Goal: Task Accomplishment & Management: Use online tool/utility

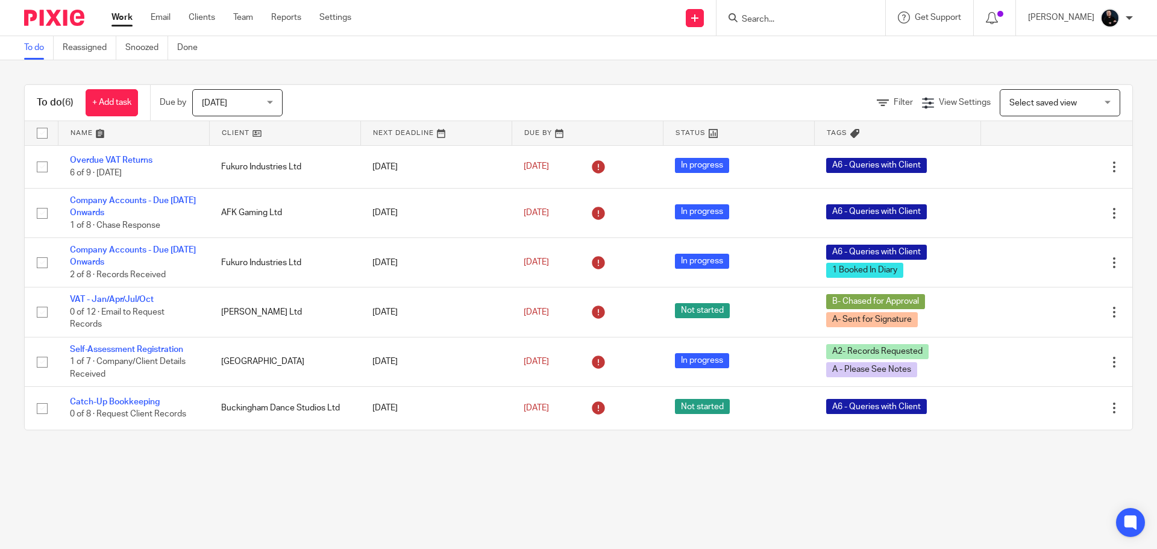
click at [795, 13] on form at bounding box center [804, 17] width 128 height 15
click at [798, 16] on input "Search" at bounding box center [794, 19] width 108 height 11
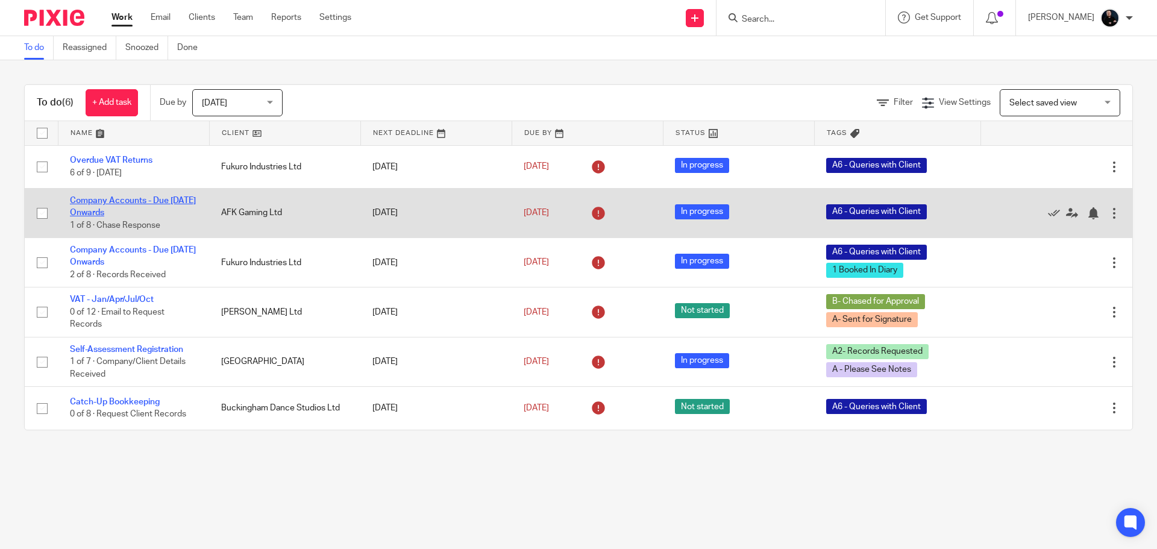
click at [116, 199] on link "Company Accounts - Due [DATE] Onwards" at bounding box center [133, 206] width 126 height 20
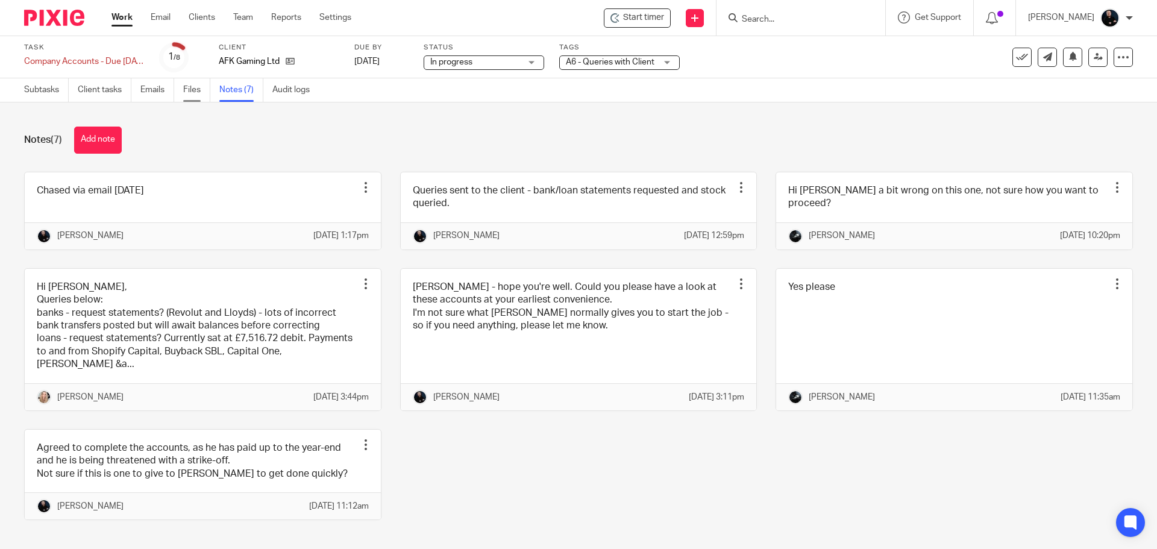
click at [193, 92] on link "Files" at bounding box center [196, 89] width 27 height 23
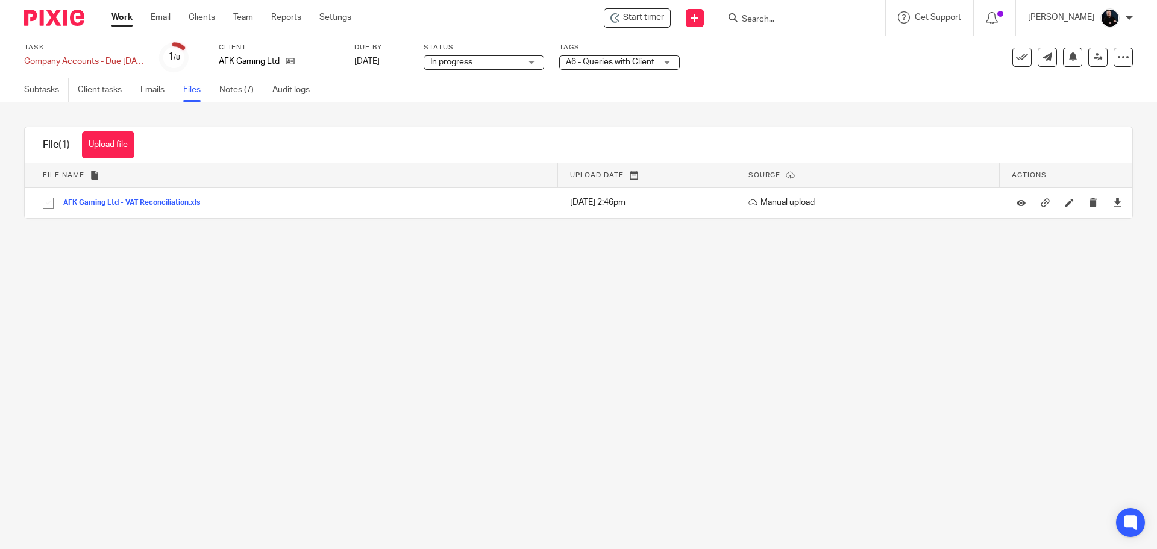
click at [95, 146] on button "Upload file" at bounding box center [108, 144] width 52 height 27
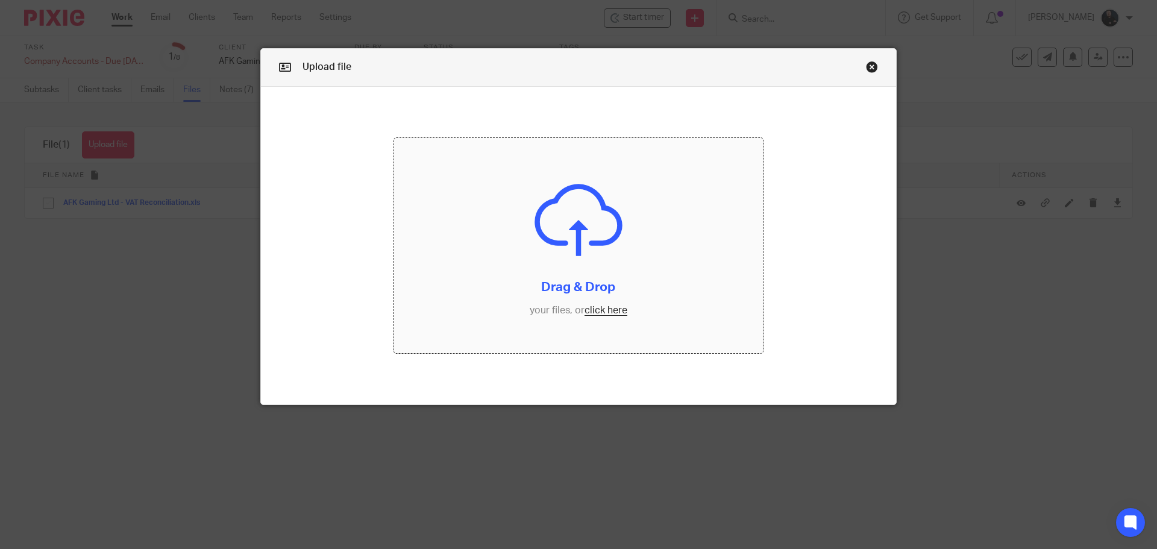
click at [517, 219] on input "file" at bounding box center [578, 246] width 369 height 216
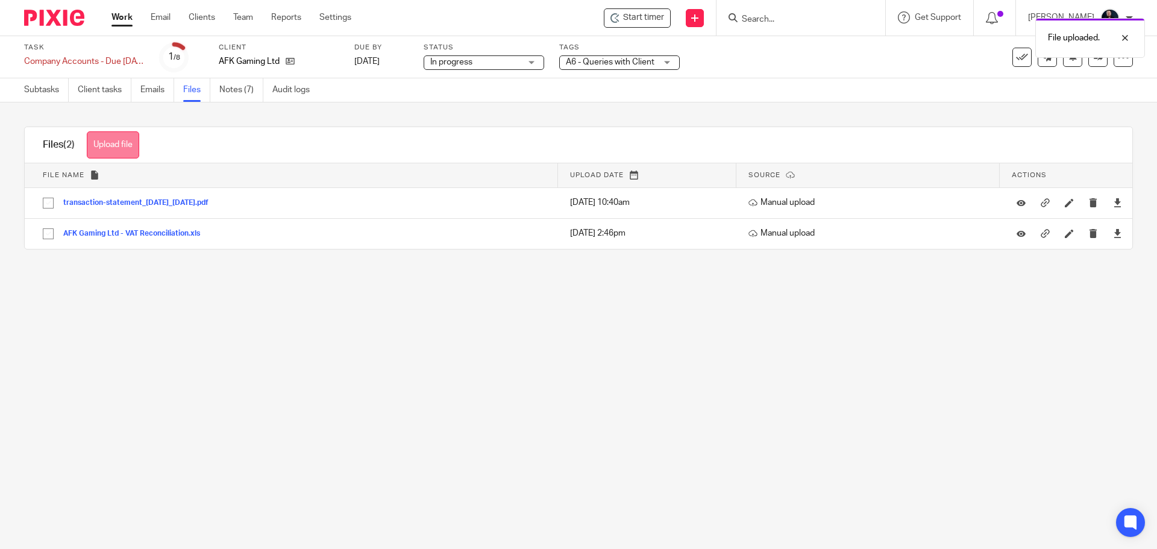
click at [110, 151] on button "Upload file" at bounding box center [113, 144] width 52 height 27
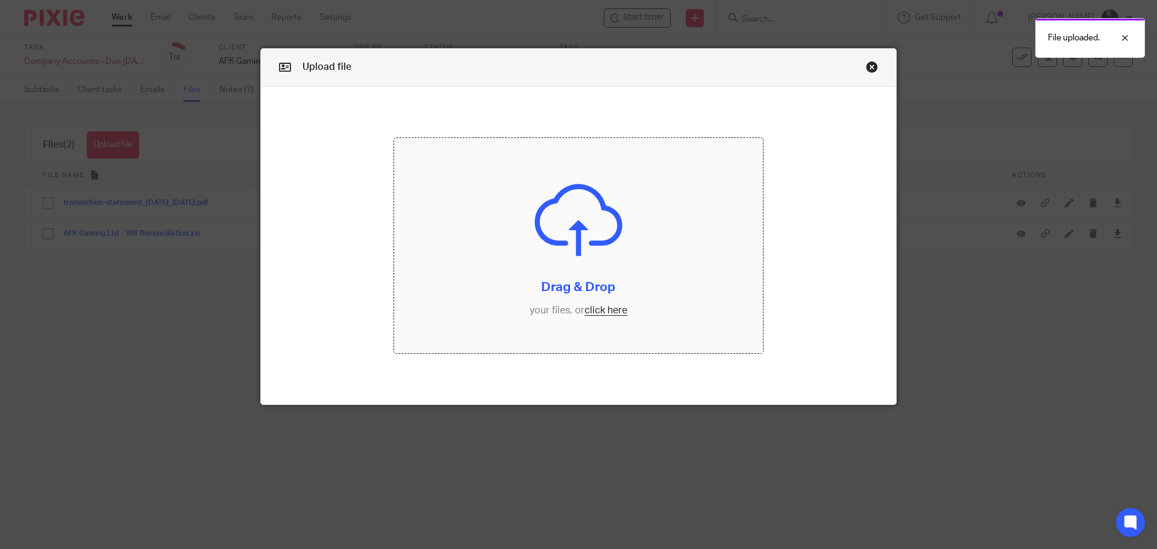
click at [605, 213] on input "file" at bounding box center [578, 246] width 369 height 216
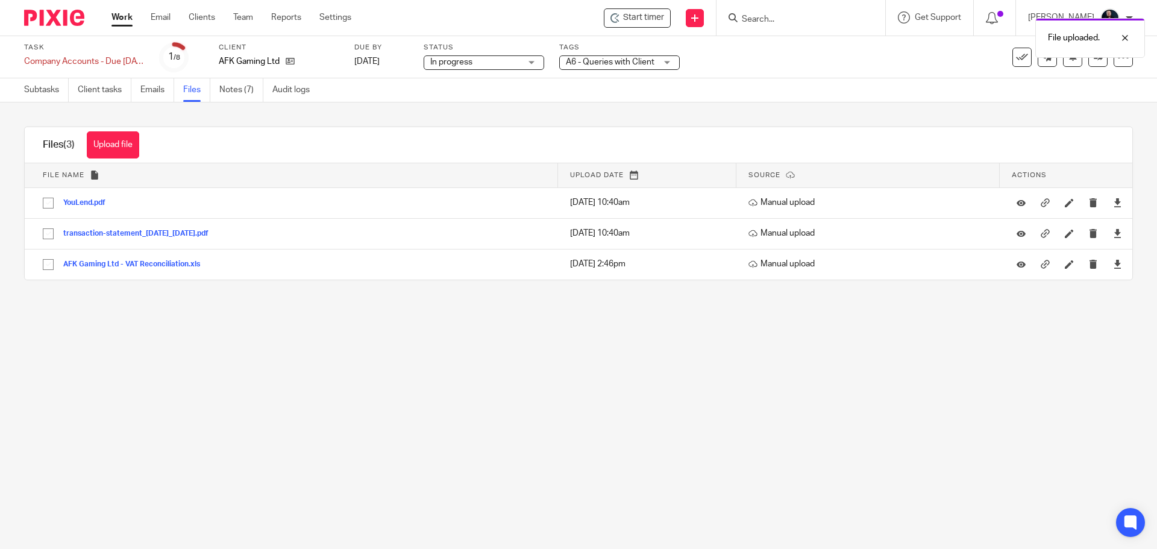
click at [776, 17] on div "File uploaded." at bounding box center [861, 35] width 566 height 46
click at [788, 17] on div "File uploaded." at bounding box center [861, 35] width 566 height 46
click at [1128, 39] on div at bounding box center [1116, 38] width 33 height 14
click at [788, 23] on input "Search" at bounding box center [794, 19] width 108 height 11
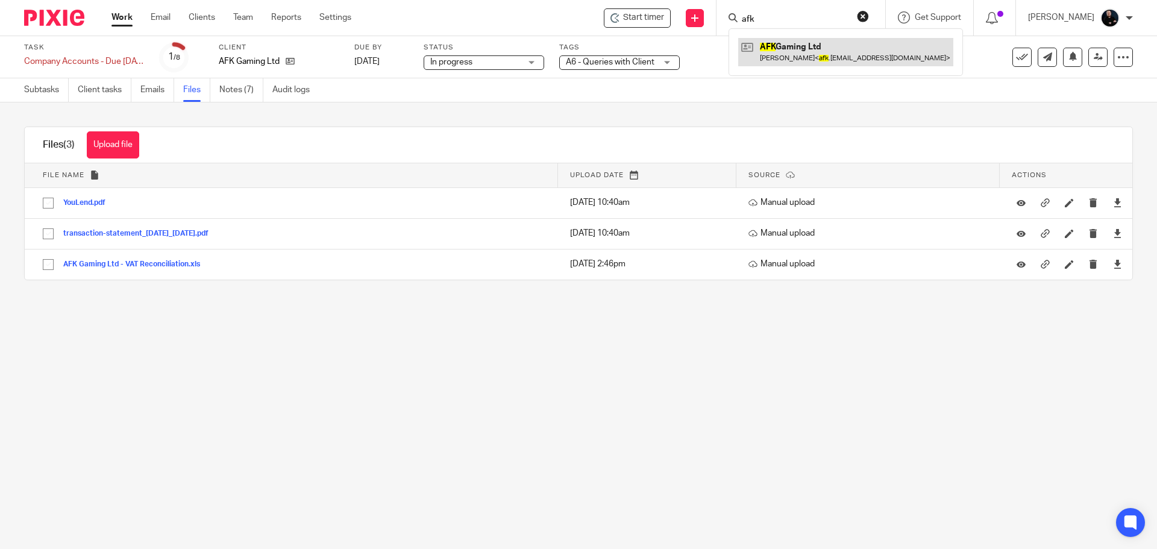
type input "afk"
click at [806, 52] on link at bounding box center [845, 52] width 215 height 28
click at [424, 343] on main "Task Company Accounts - Due 1st May 2023 Onwards Save Company Accounts - Due 1s…" at bounding box center [578, 274] width 1157 height 549
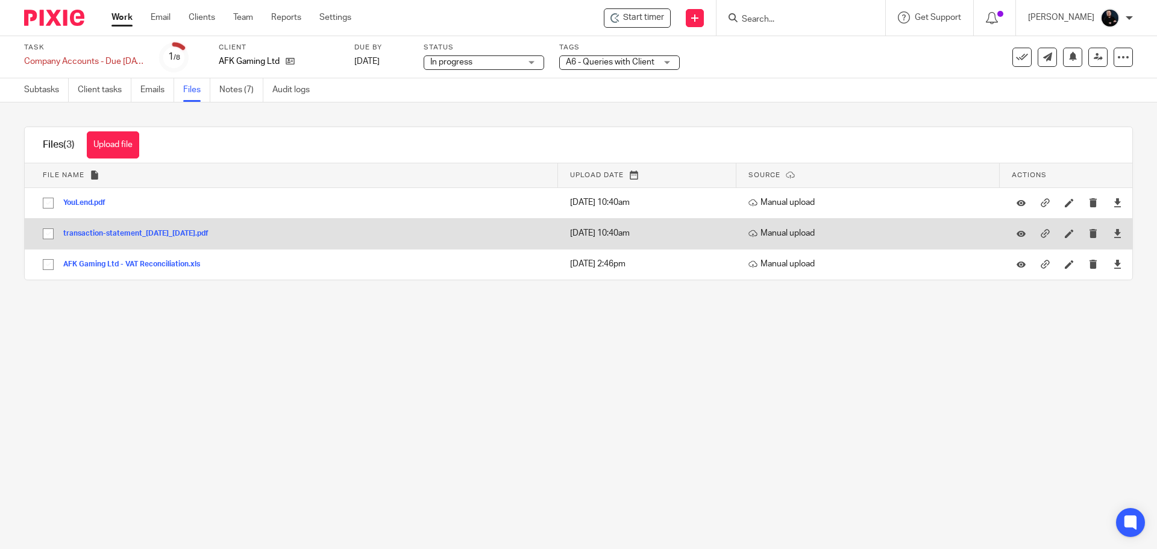
click at [82, 234] on button "transaction-statement_01-Feb-2024_29-Feb-2024.pdf" at bounding box center [140, 234] width 154 height 8
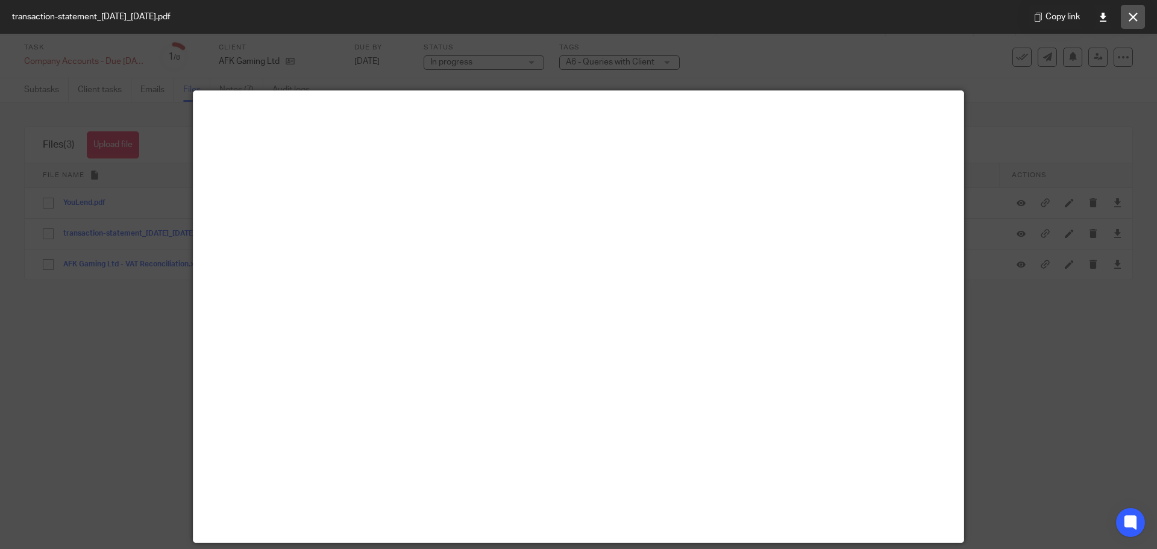
click at [1131, 20] on icon at bounding box center [1132, 17] width 9 height 9
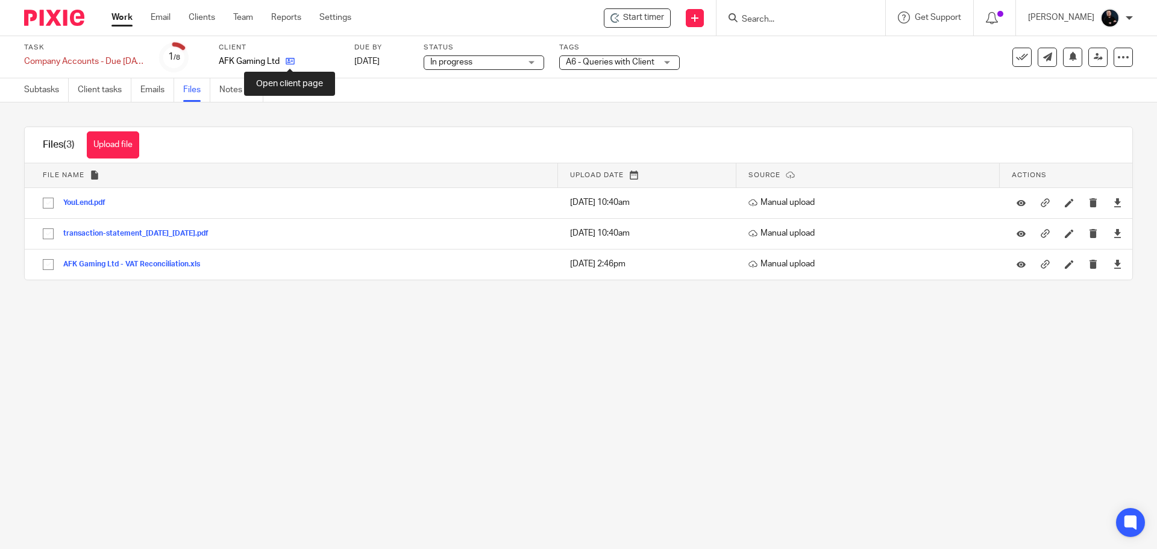
click at [295, 63] on icon at bounding box center [290, 61] width 9 height 9
click at [233, 92] on link "Notes (7)" at bounding box center [241, 89] width 44 height 23
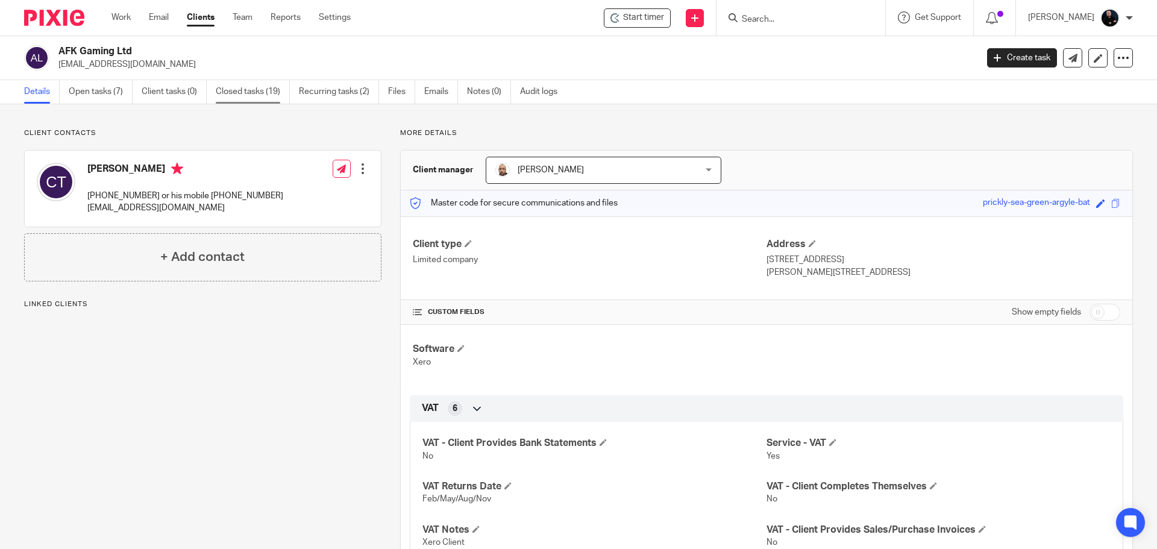
click at [265, 92] on link "Closed tasks (19)" at bounding box center [253, 91] width 74 height 23
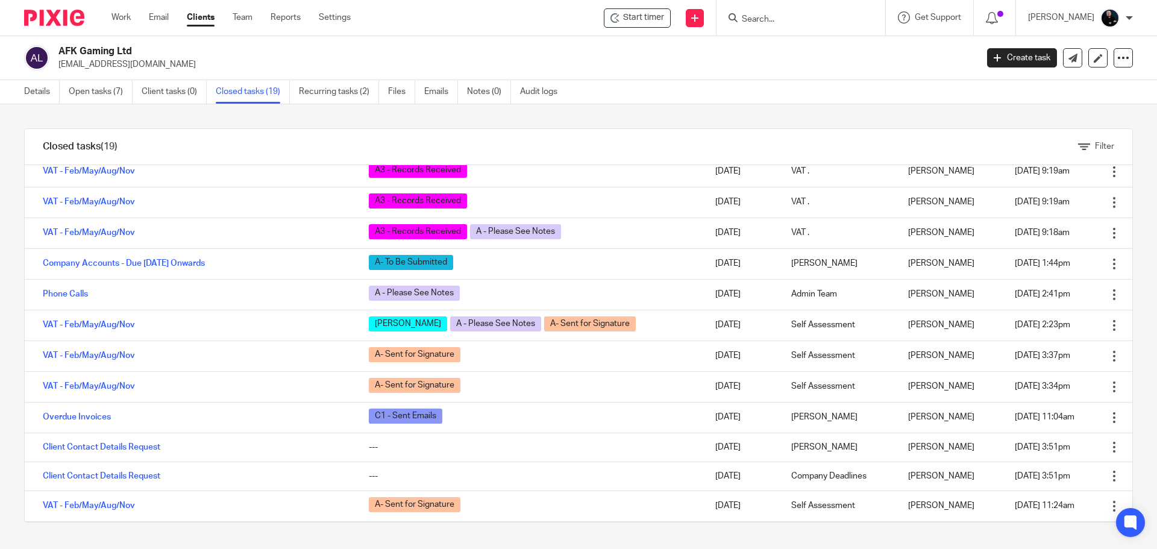
scroll to position [60, 0]
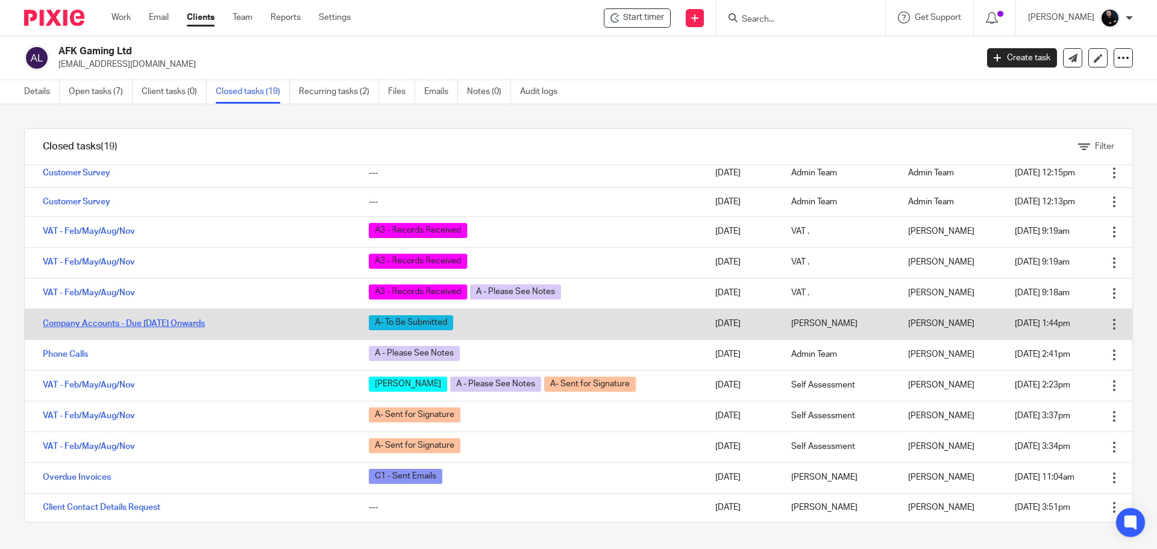
click at [109, 325] on link "Company Accounts - Due [DATE] Onwards" at bounding box center [124, 323] width 162 height 8
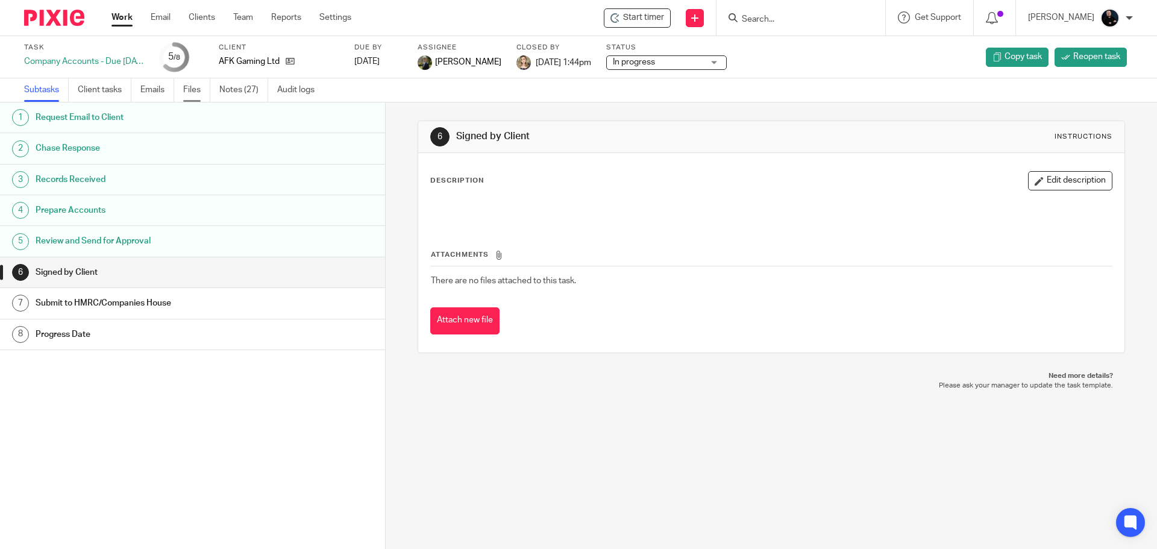
click at [201, 90] on link "Files" at bounding box center [196, 89] width 27 height 23
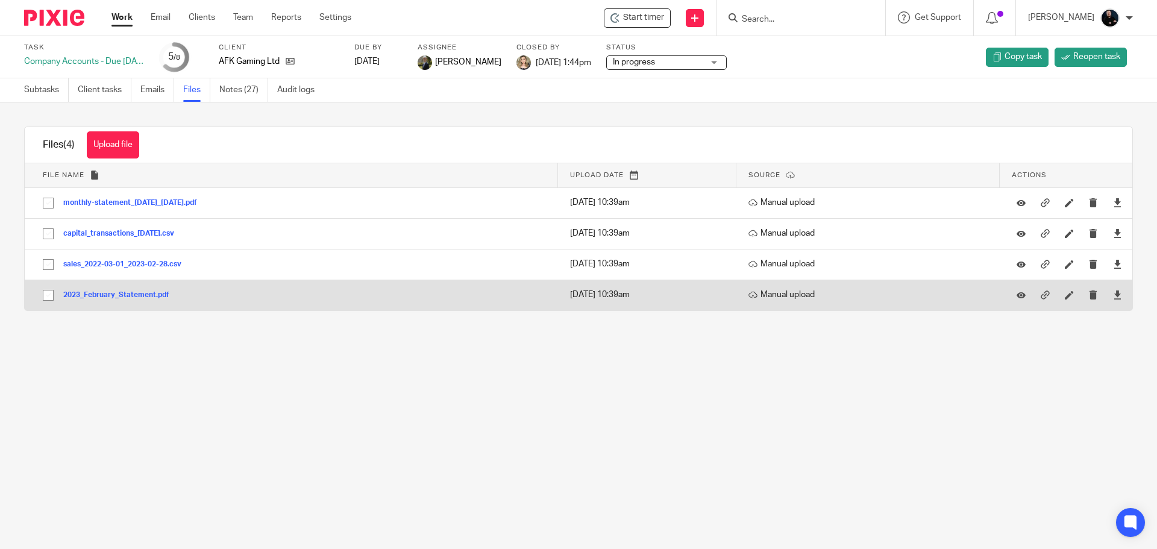
click at [118, 296] on button "2023_February_Statement.pdf" at bounding box center [120, 295] width 115 height 8
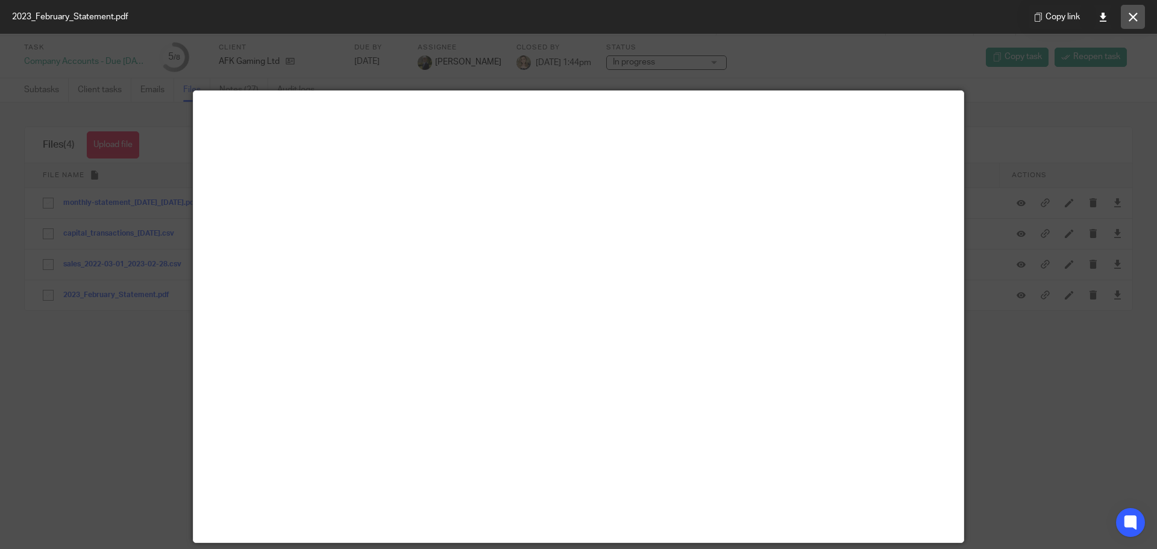
click at [1133, 17] on icon at bounding box center [1132, 17] width 9 height 9
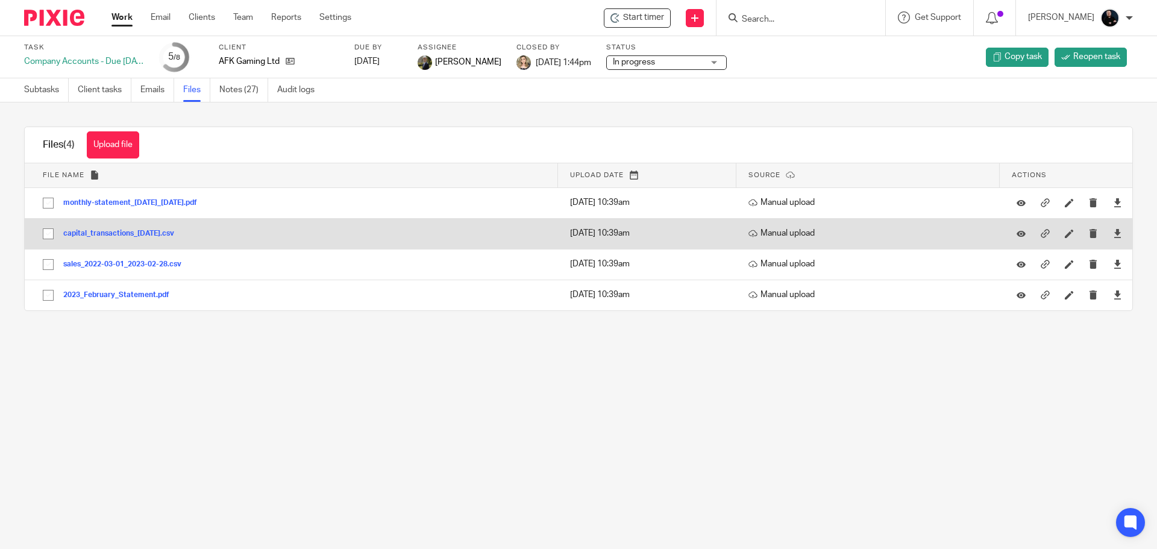
click at [89, 231] on button "capital_transactions_[DATE].csv" at bounding box center [123, 234] width 120 height 8
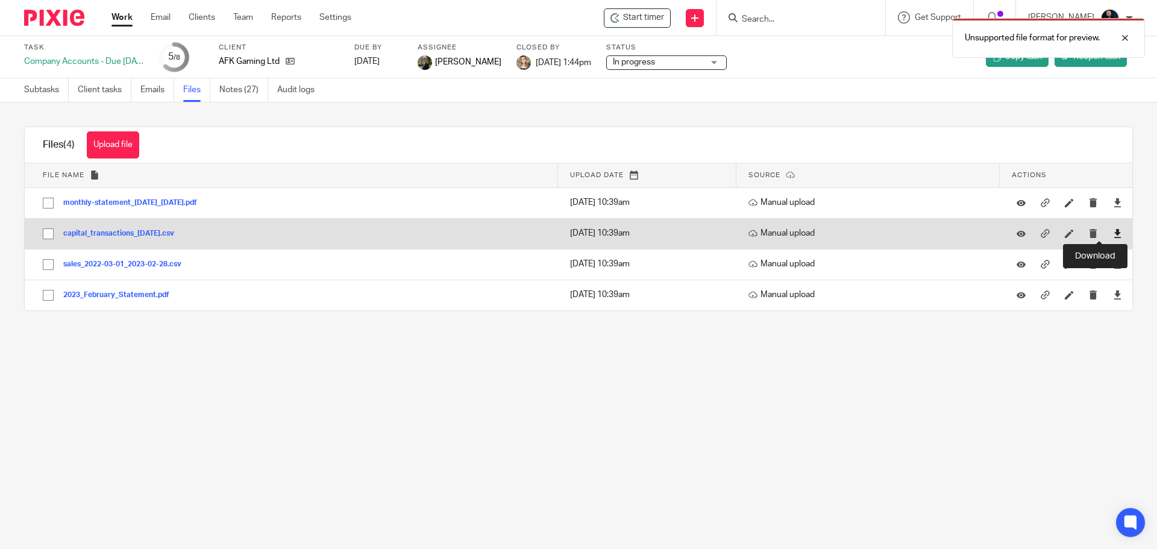
click at [1113, 236] on icon at bounding box center [1117, 233] width 9 height 9
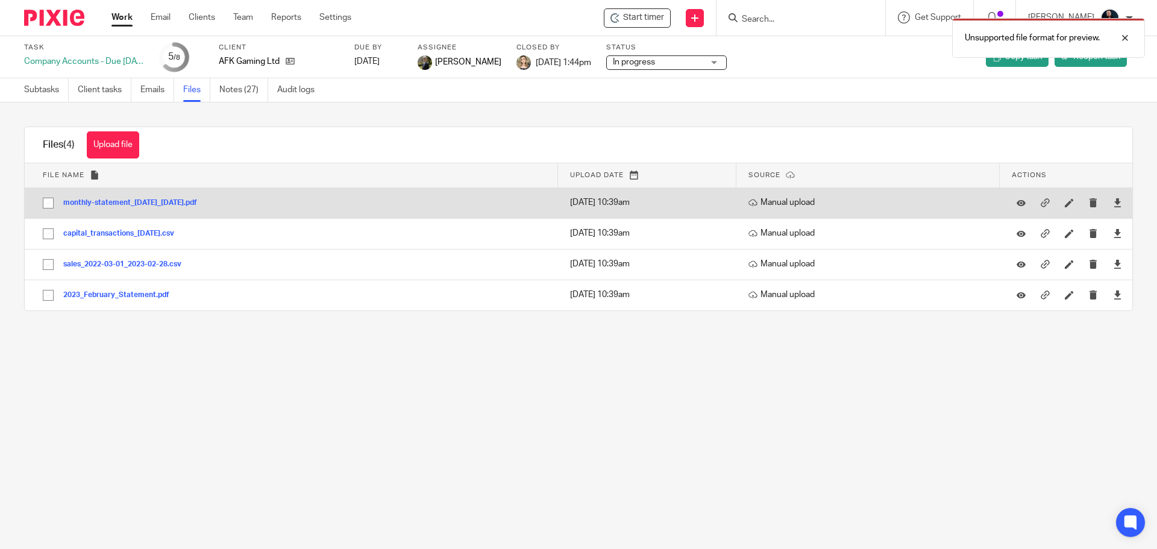
click at [195, 205] on button "monthly-statement_[DATE]_[DATE].pdf" at bounding box center [134, 203] width 143 height 8
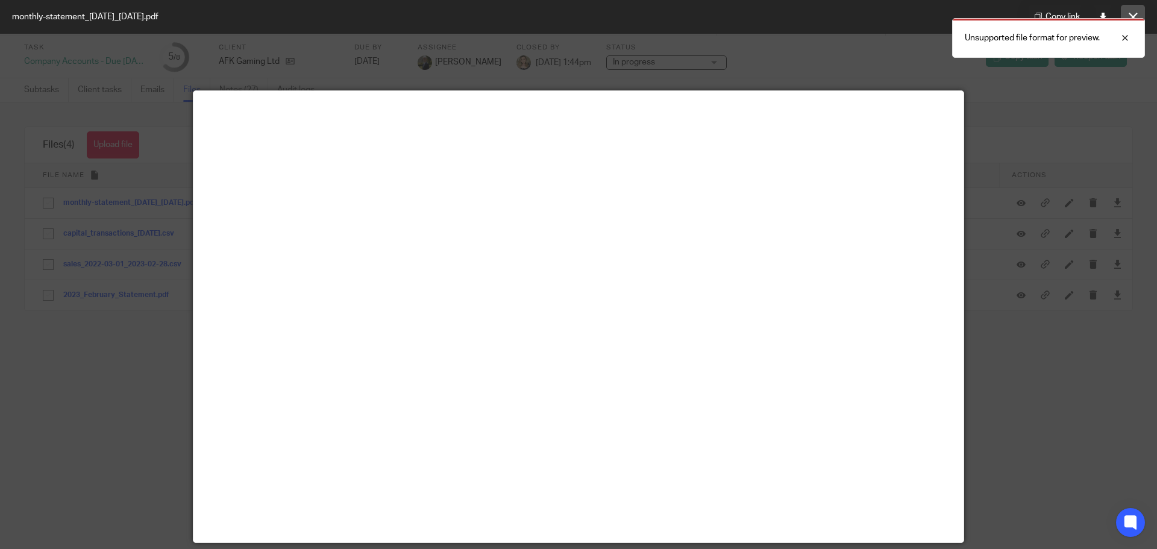
click at [1134, 10] on button at bounding box center [1133, 17] width 24 height 24
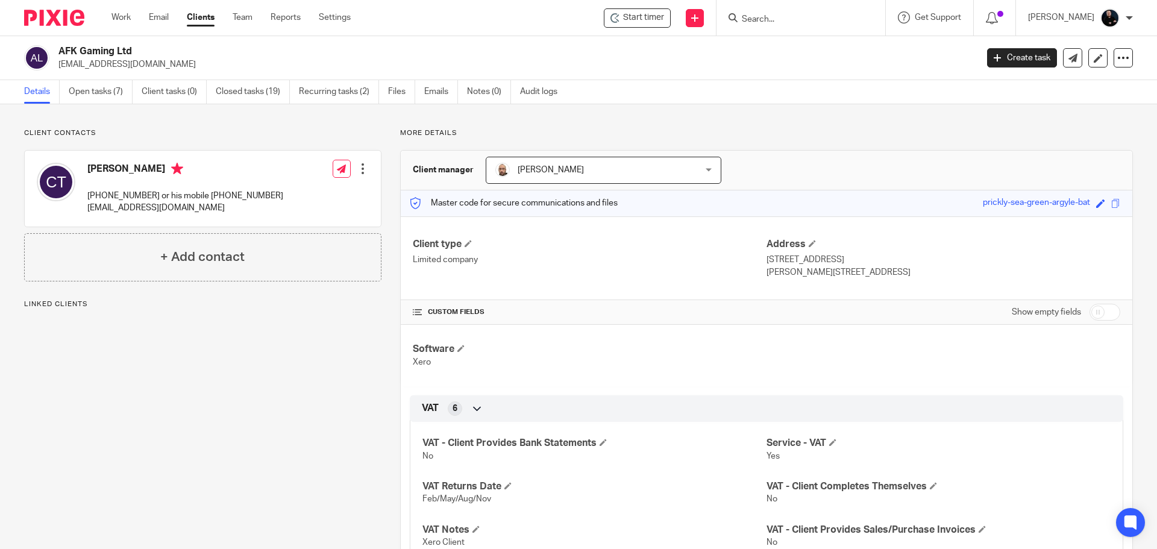
click at [419, 88] on ul "Details Open tasks (7) Client tasks (0) Closed tasks (19) Recurring tasks (2) F…" at bounding box center [299, 91] width 551 height 23
click at [381, 90] on ul "Details Open tasks (7) Client tasks (0) Closed tasks (19) Recurring tasks (2) F…" at bounding box center [299, 91] width 551 height 23
click at [390, 89] on link "Files" at bounding box center [401, 91] width 27 height 23
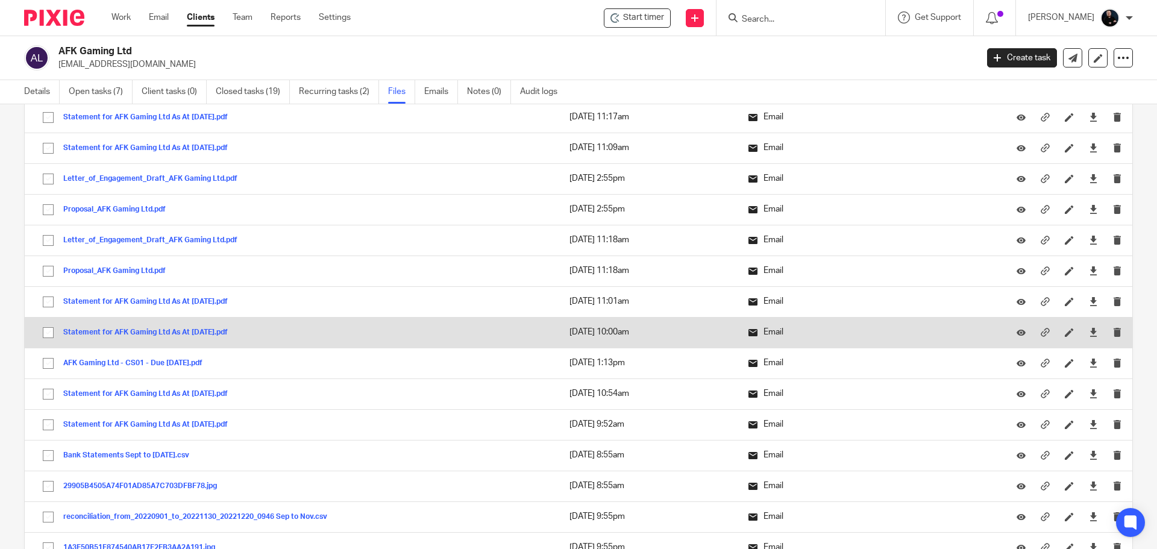
scroll to position [301, 0]
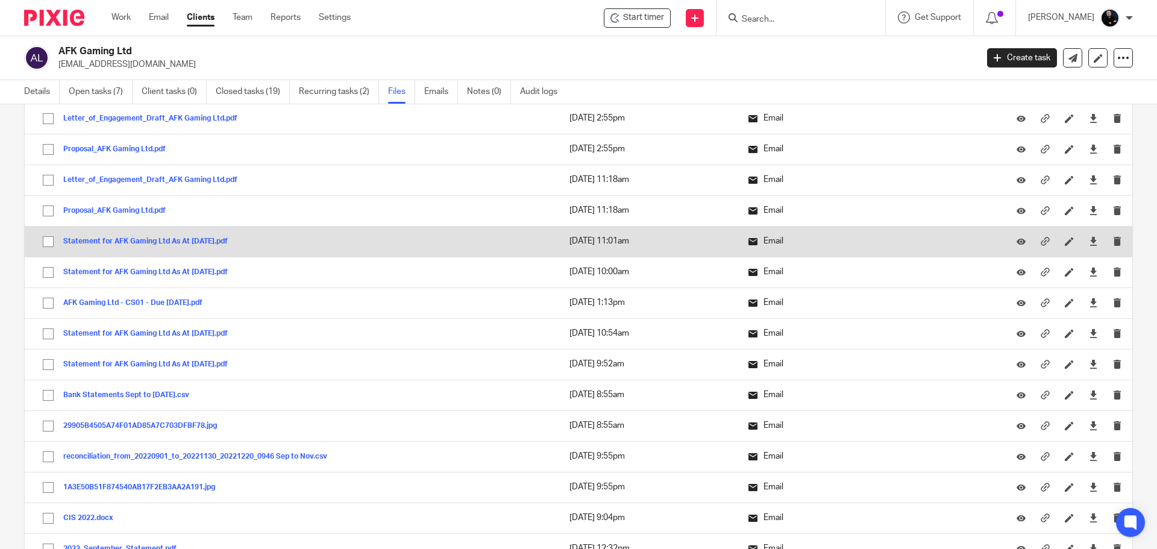
click at [142, 243] on button "Statement for AFK Gaming Ltd As At 06Mar2023.pdf" at bounding box center [150, 241] width 174 height 8
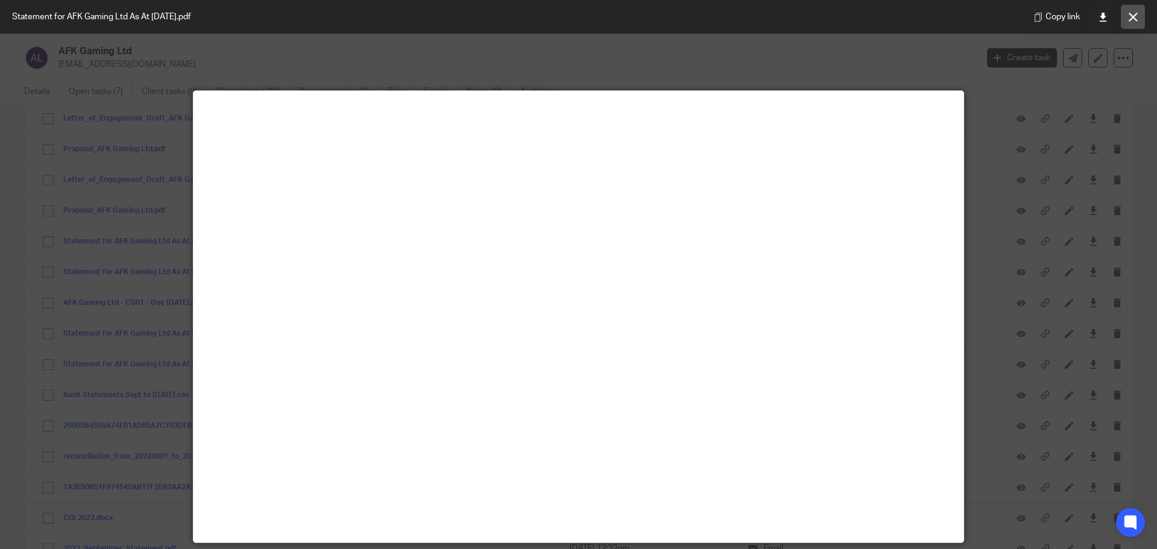
click at [1130, 22] on button at bounding box center [1133, 17] width 24 height 24
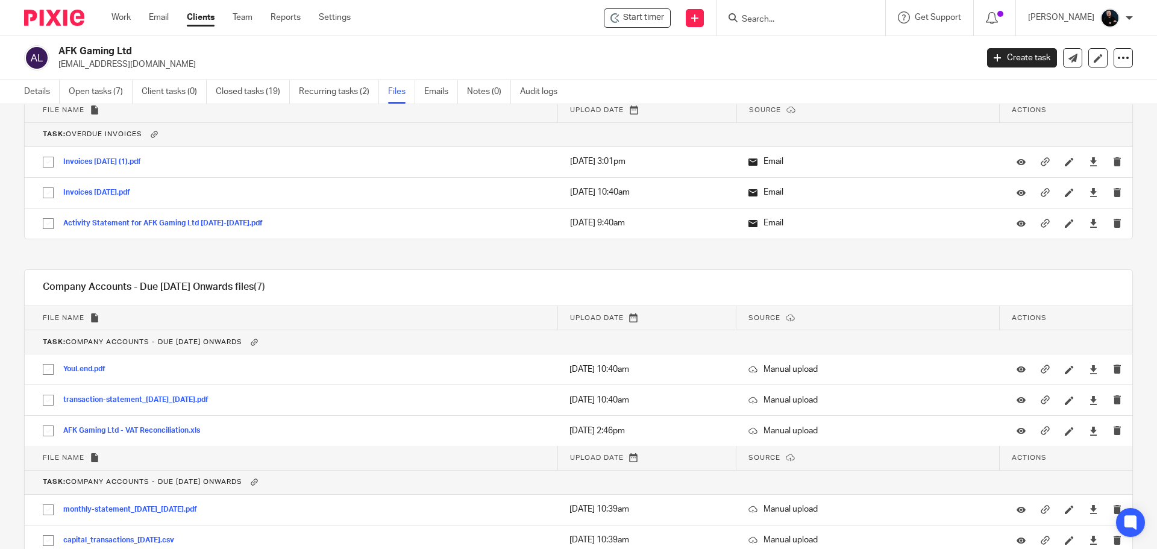
scroll to position [1747, 0]
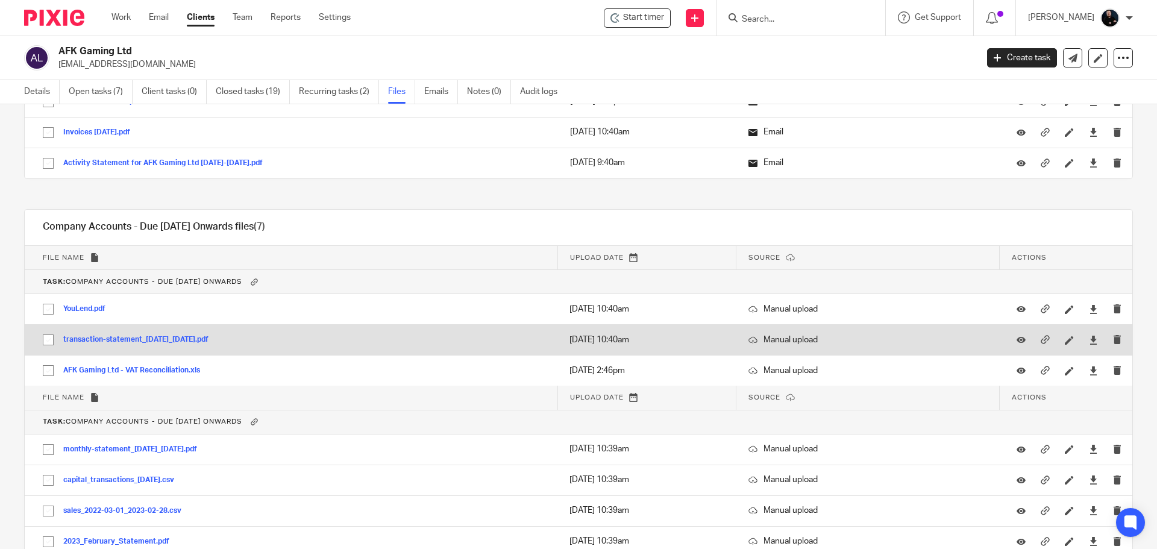
click at [110, 340] on button "transaction-statement_01-Feb-2024_29-Feb-2024.pdf" at bounding box center [140, 340] width 154 height 8
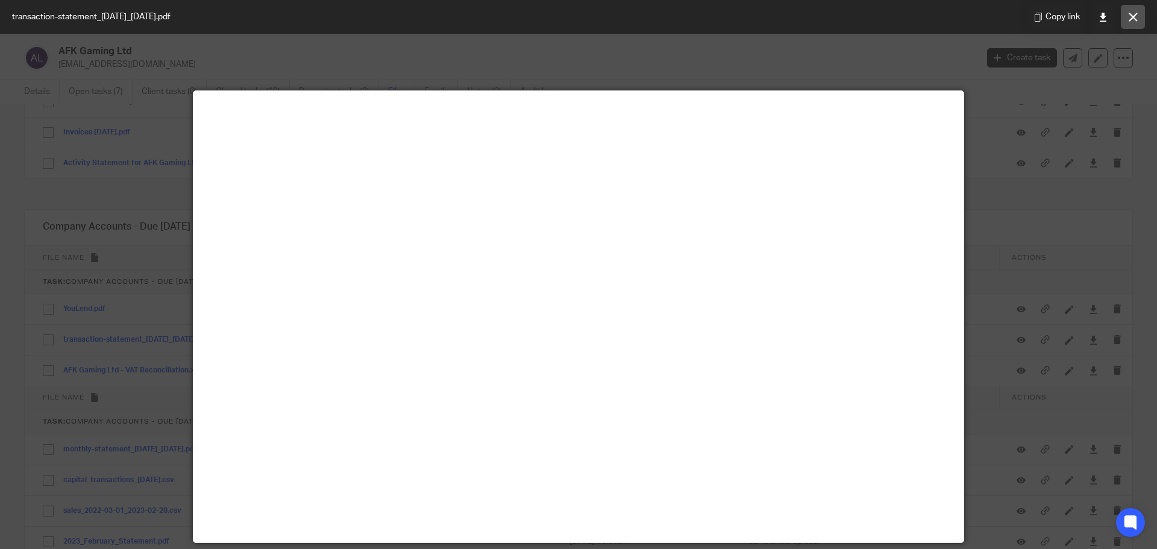
click at [1136, 17] on icon at bounding box center [1132, 17] width 9 height 9
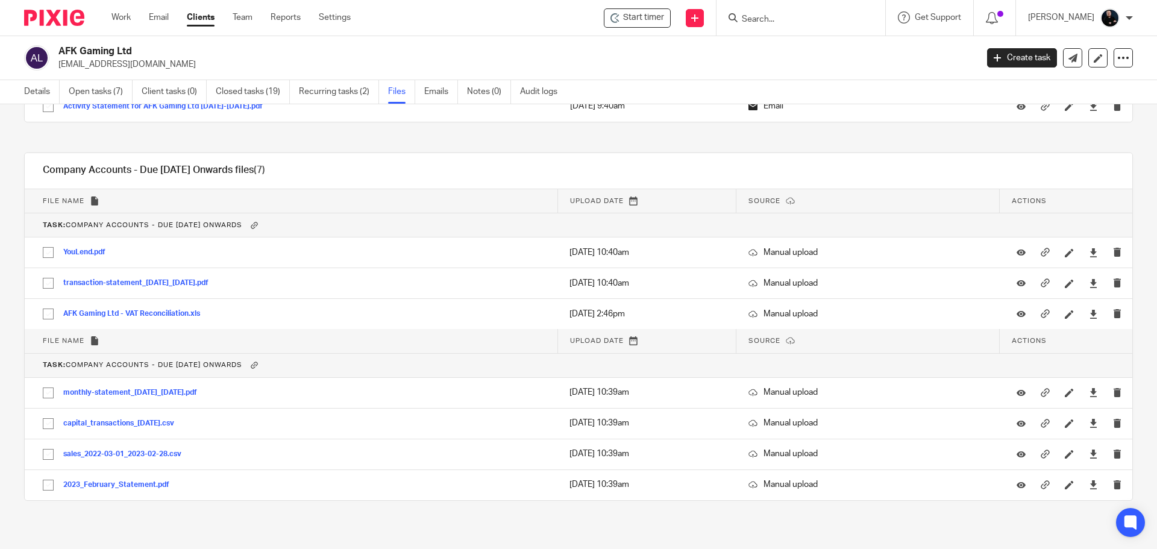
scroll to position [1810, 0]
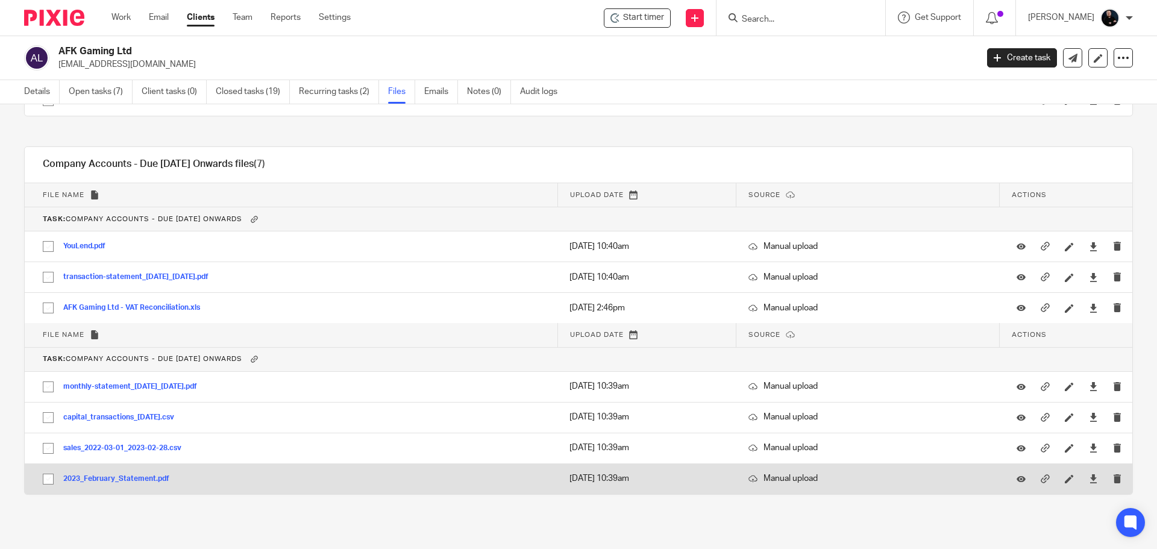
click at [91, 477] on button "2023_February_Statement.pdf" at bounding box center [120, 479] width 115 height 8
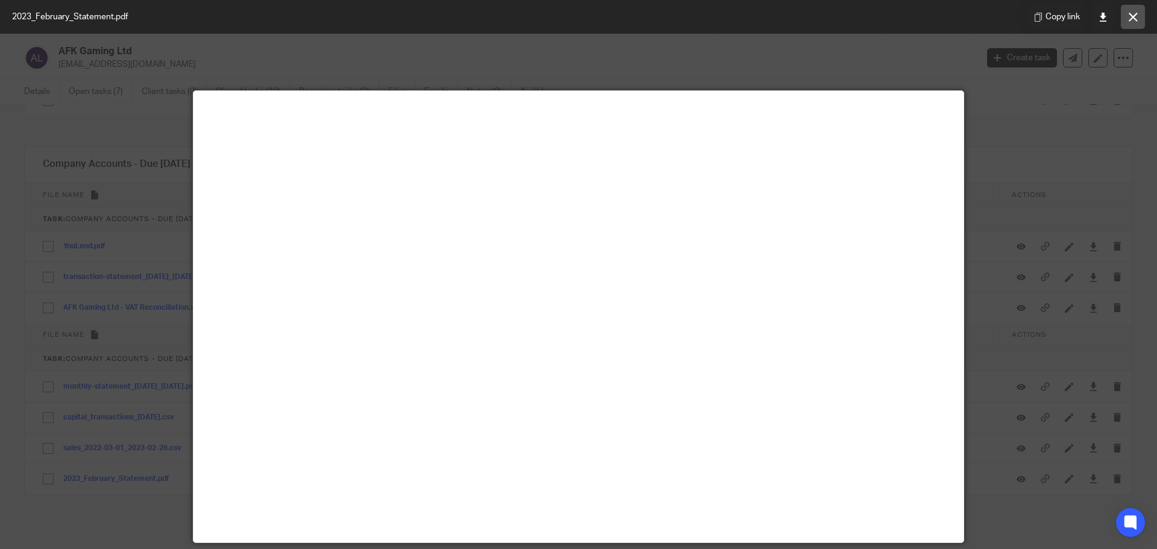
click at [1138, 16] on button at bounding box center [1133, 17] width 24 height 24
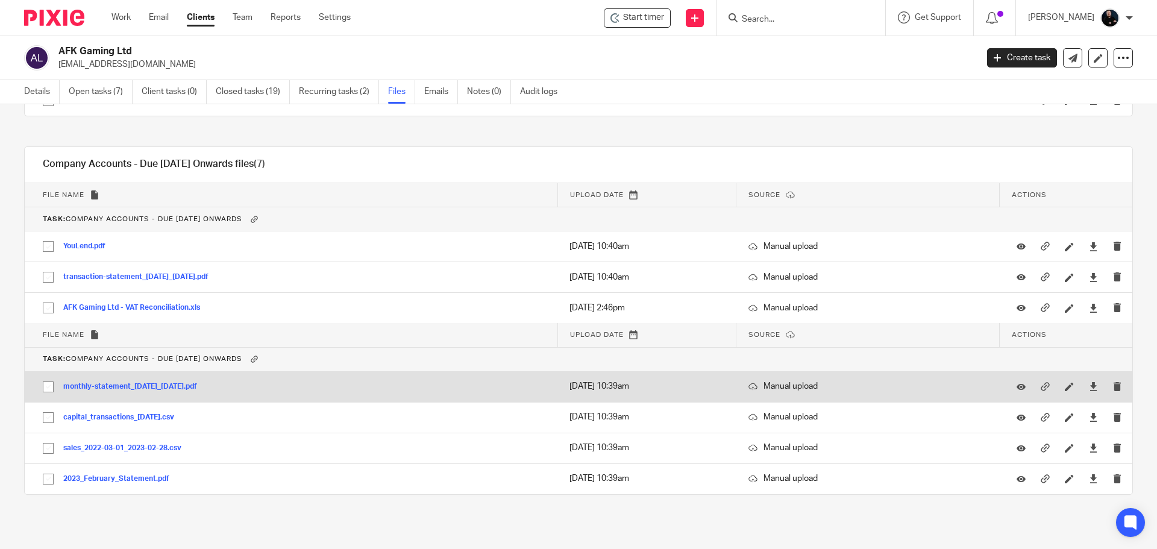
click at [102, 386] on button "monthly-statement_01-Feb-2023_28-Feb-2023.pdf" at bounding box center [134, 387] width 143 height 8
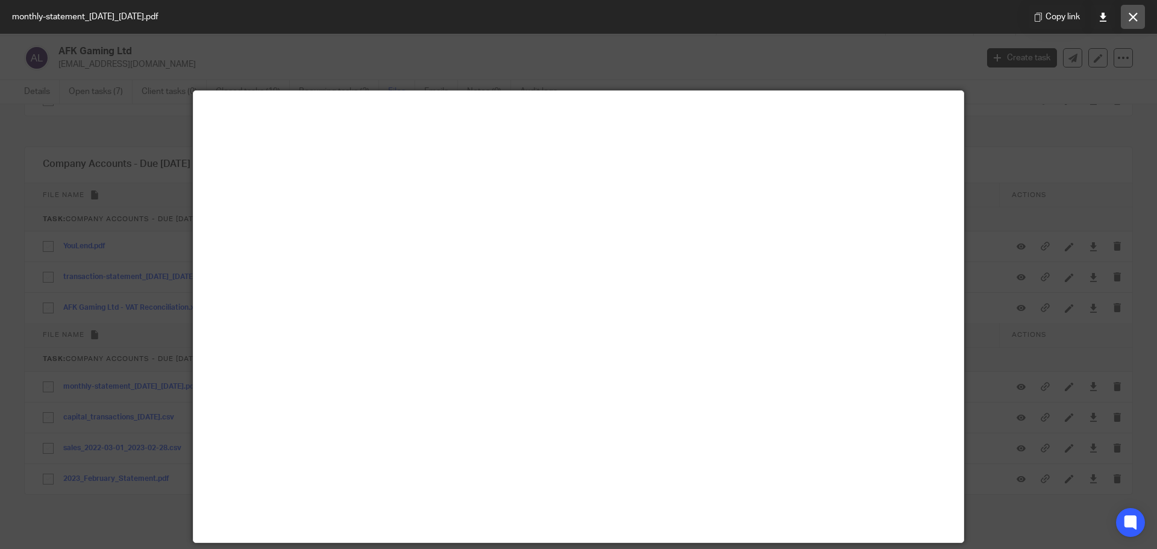
click at [1128, 19] on icon at bounding box center [1132, 17] width 9 height 9
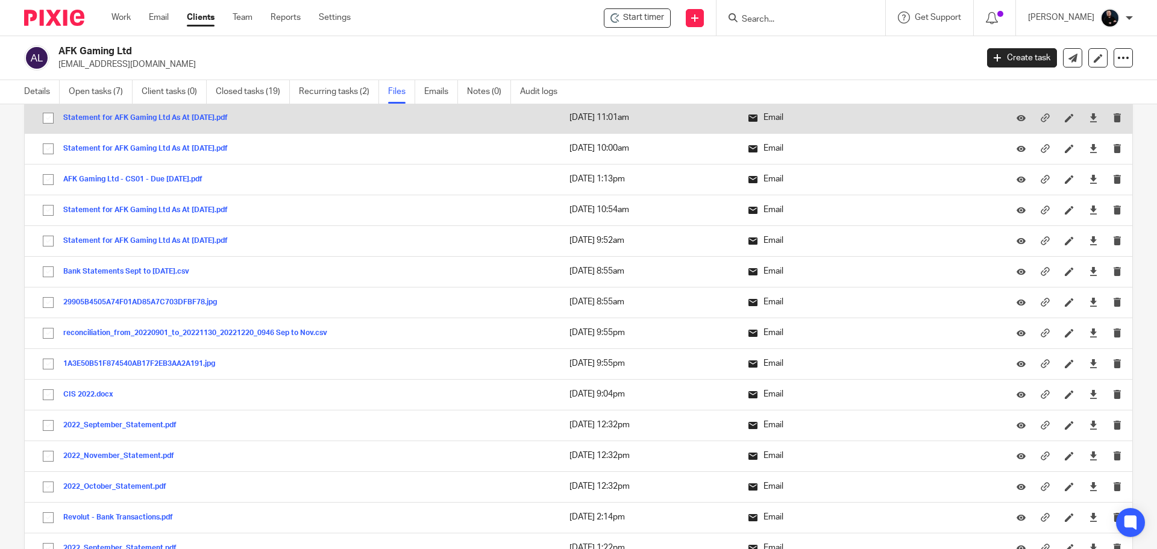
scroll to position [424, 0]
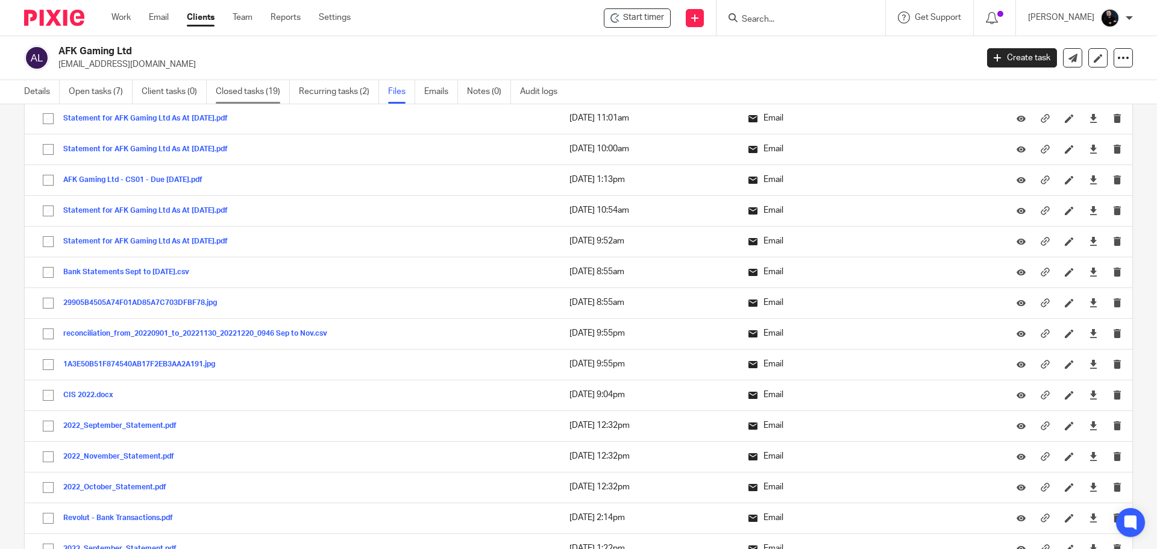
click at [234, 95] on link "Closed tasks (19)" at bounding box center [253, 91] width 74 height 23
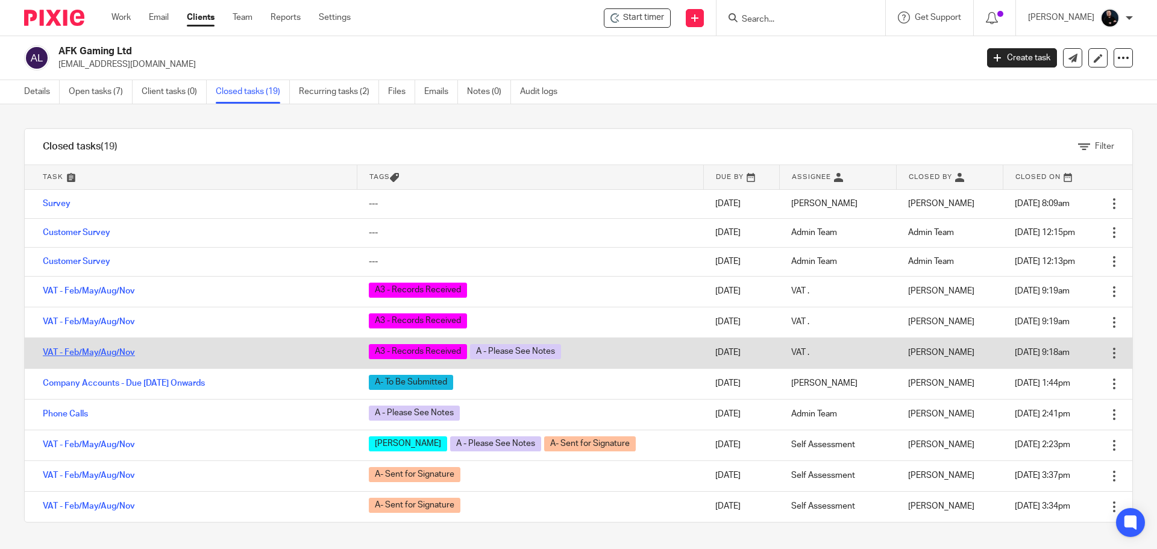
click at [77, 351] on link "VAT - Feb/May/Aug/Nov" at bounding box center [89, 352] width 92 height 8
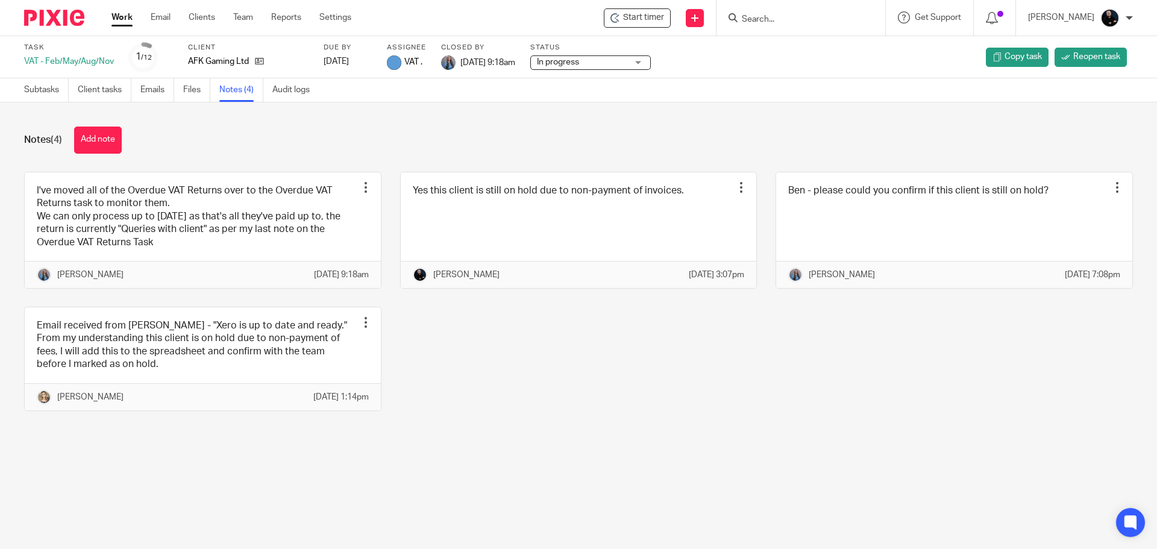
click at [246, 151] on div "Notes (4) Add note" at bounding box center [578, 140] width 1109 height 27
click at [200, 100] on link "Files" at bounding box center [196, 89] width 27 height 23
click at [193, 96] on link "Files" at bounding box center [196, 89] width 27 height 23
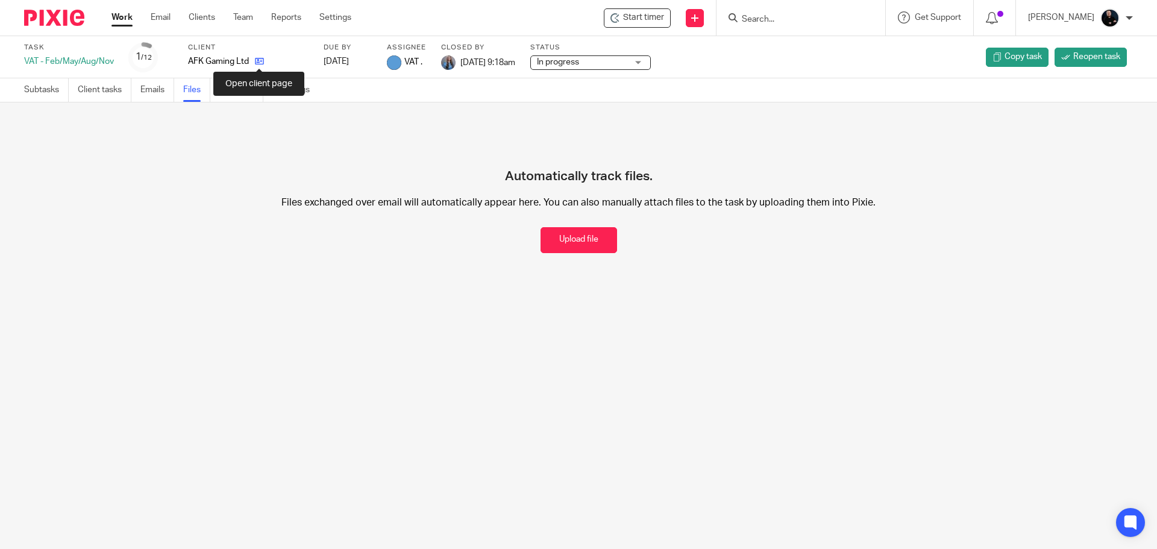
click at [259, 62] on icon at bounding box center [259, 61] width 9 height 9
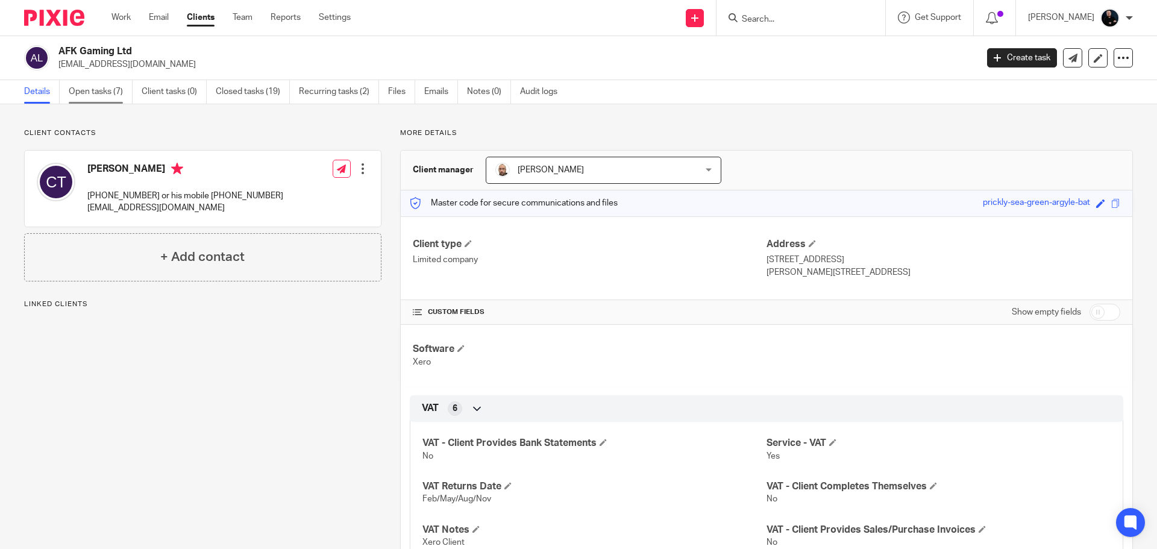
click at [78, 89] on link "Open tasks (7)" at bounding box center [101, 91] width 64 height 23
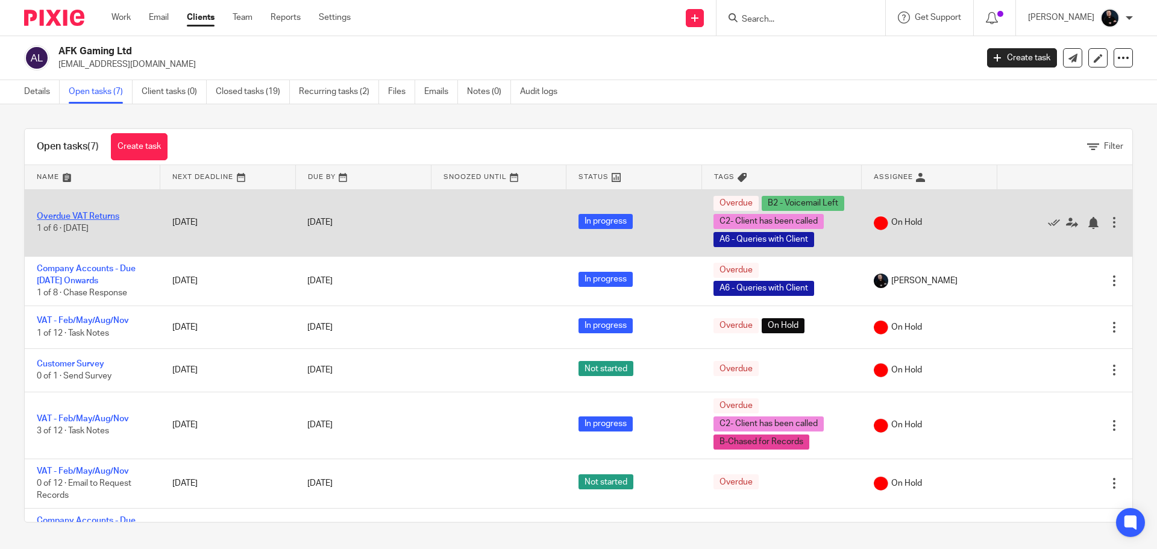
click at [66, 216] on link "Overdue VAT Returns" at bounding box center [78, 216] width 83 height 8
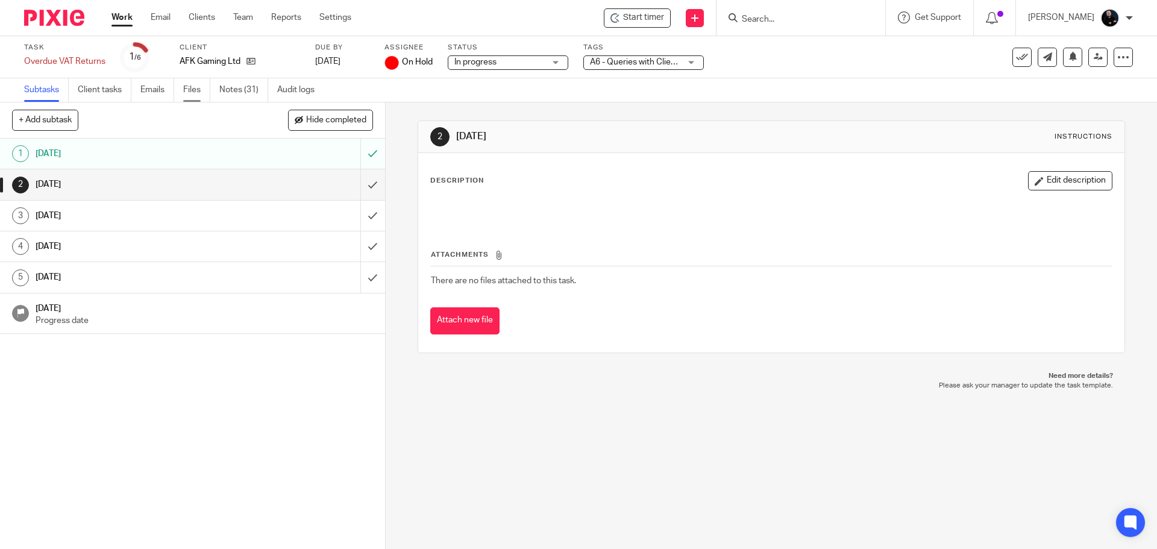
click at [193, 92] on link "Files" at bounding box center [196, 89] width 27 height 23
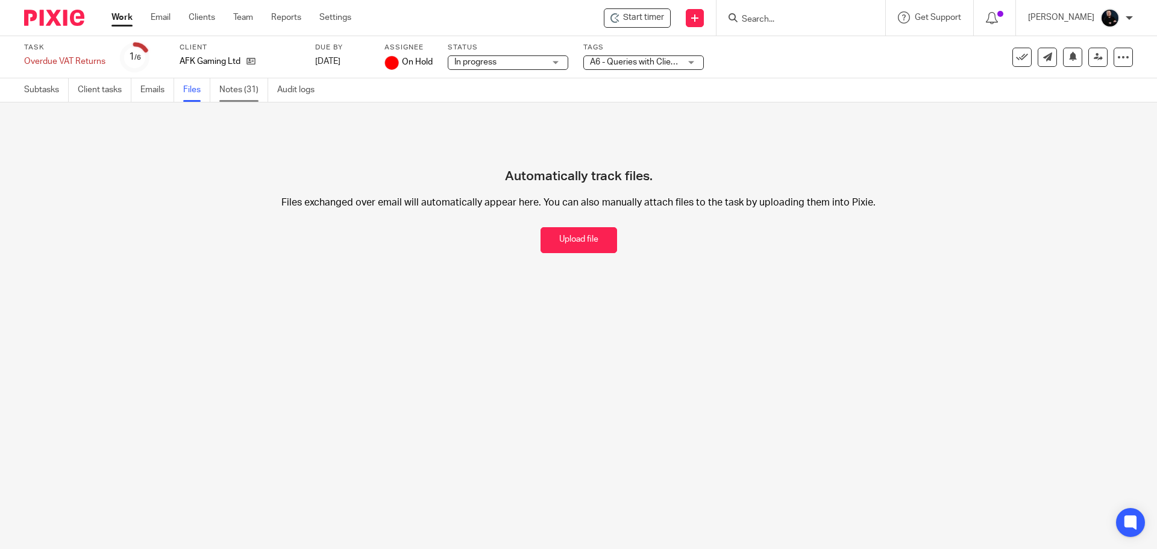
click at [243, 93] on link "Notes (31)" at bounding box center [243, 89] width 49 height 23
click at [251, 61] on icon at bounding box center [250, 61] width 9 height 9
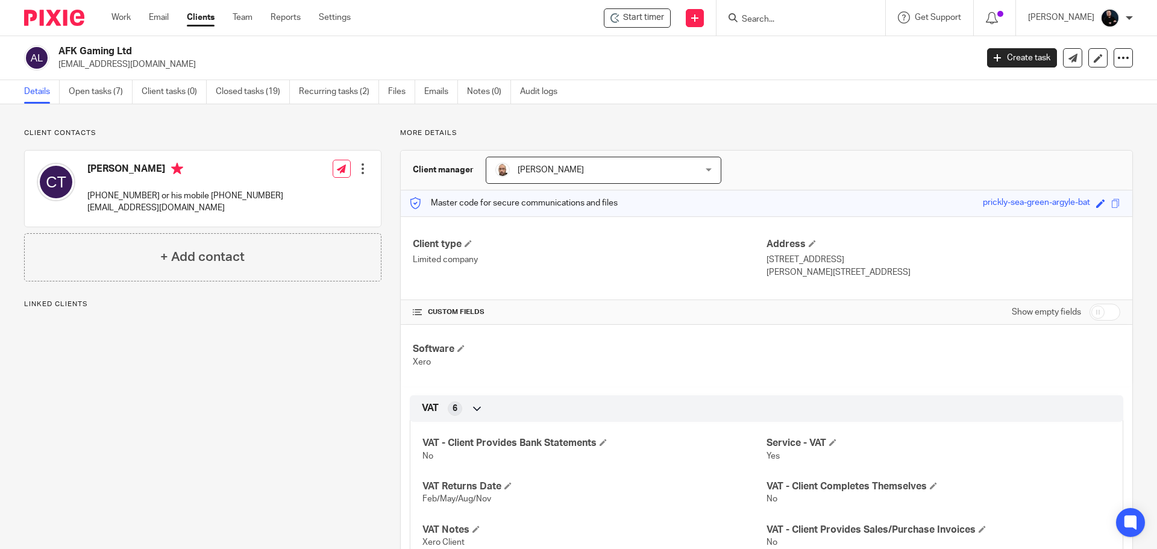
click at [386, 90] on ul "Details Open tasks (7) Client tasks (0) Closed tasks (19) Recurring tasks (2) F…" at bounding box center [299, 91] width 551 height 23
click at [391, 92] on link "Files" at bounding box center [401, 91] width 27 height 23
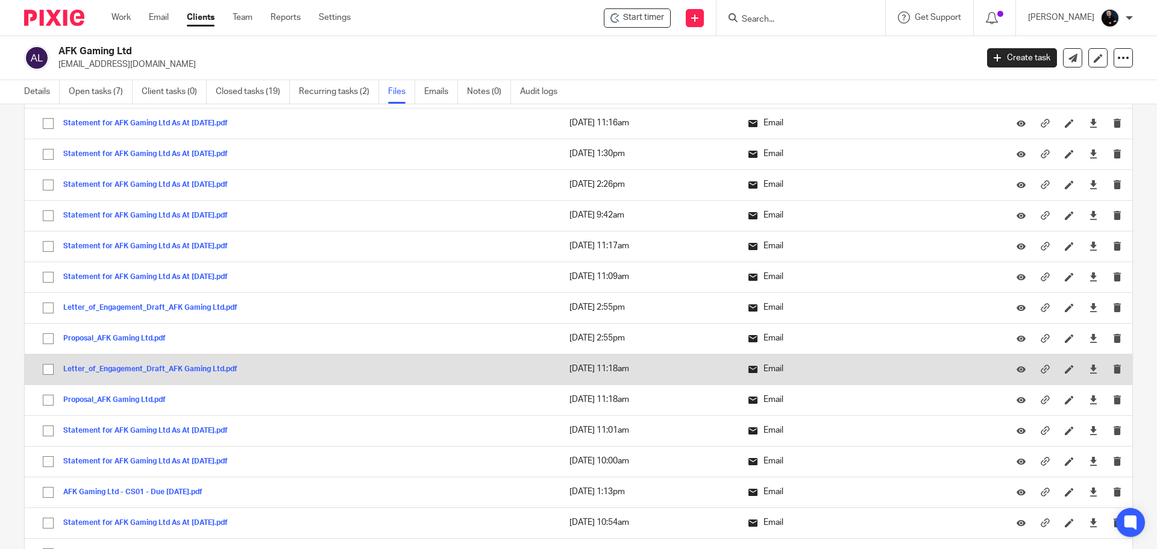
scroll to position [120, 0]
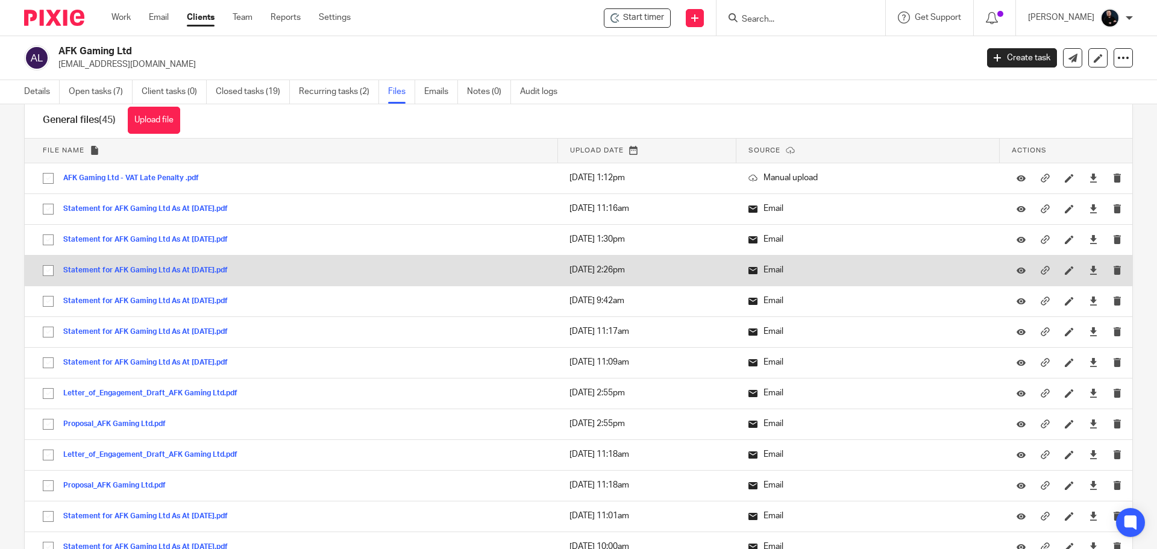
scroll to position [0, 0]
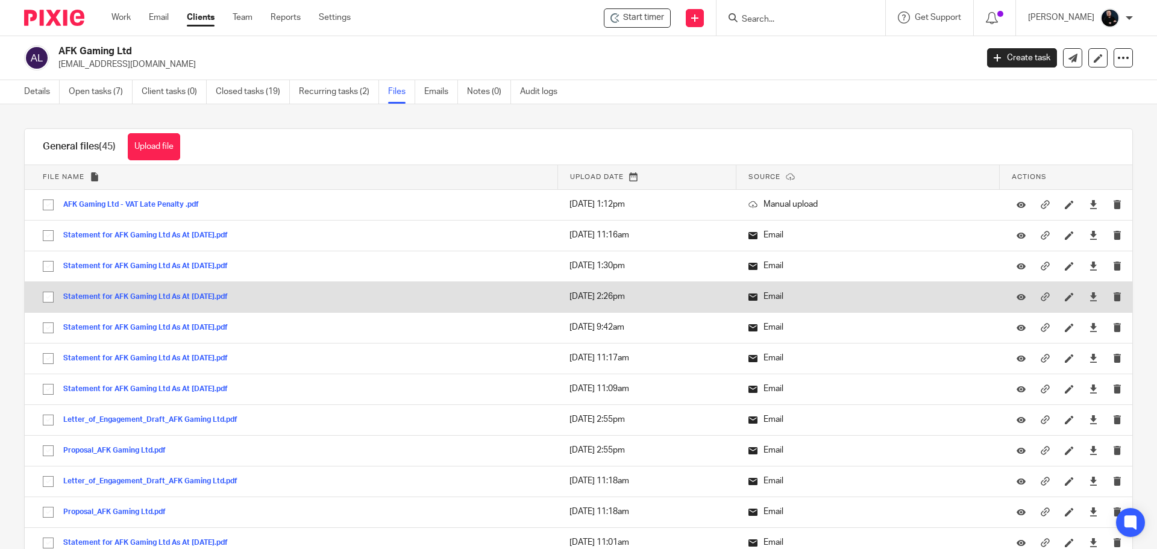
click at [147, 302] on div "Statement for AFK Gaming Ltd As At 07Aug2023.pdf" at bounding box center [150, 296] width 174 height 12
click at [145, 298] on button "Statement for AFK Gaming Ltd As At 07Aug2023.pdf" at bounding box center [150, 297] width 174 height 8
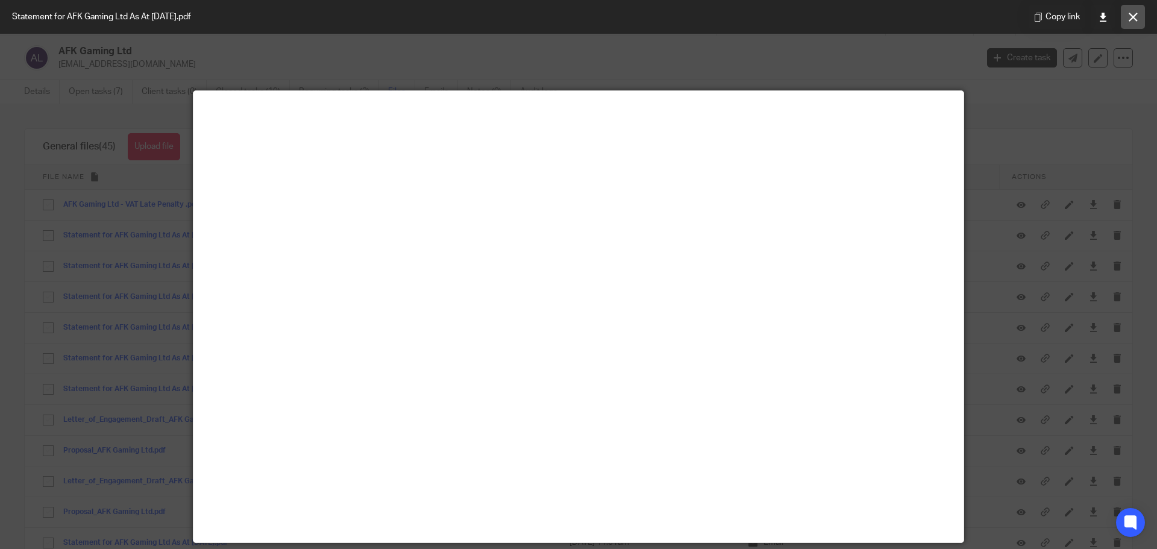
click at [1134, 17] on icon at bounding box center [1132, 17] width 9 height 9
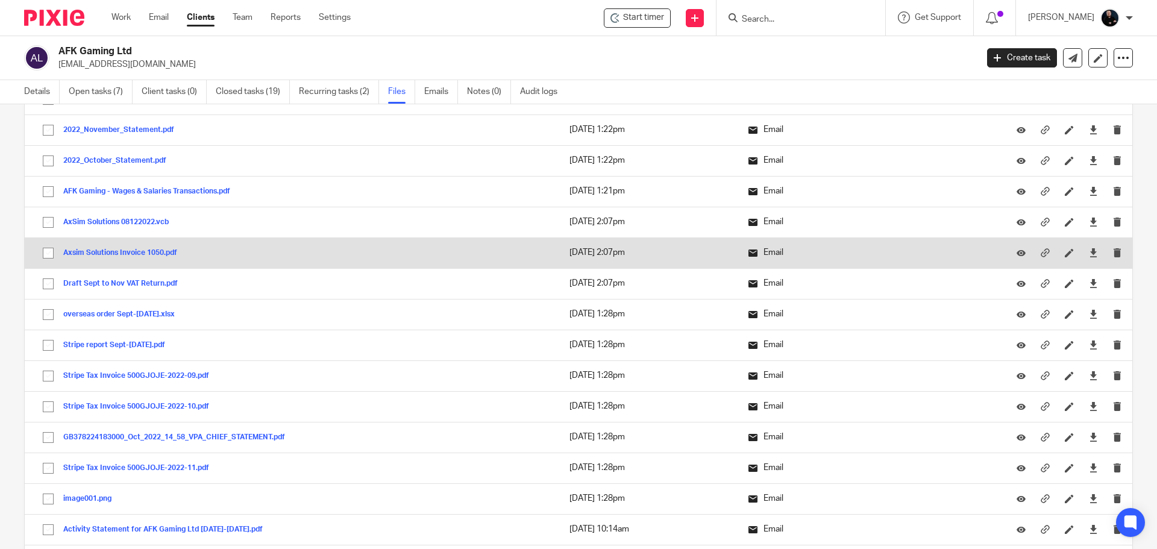
scroll to position [904, 0]
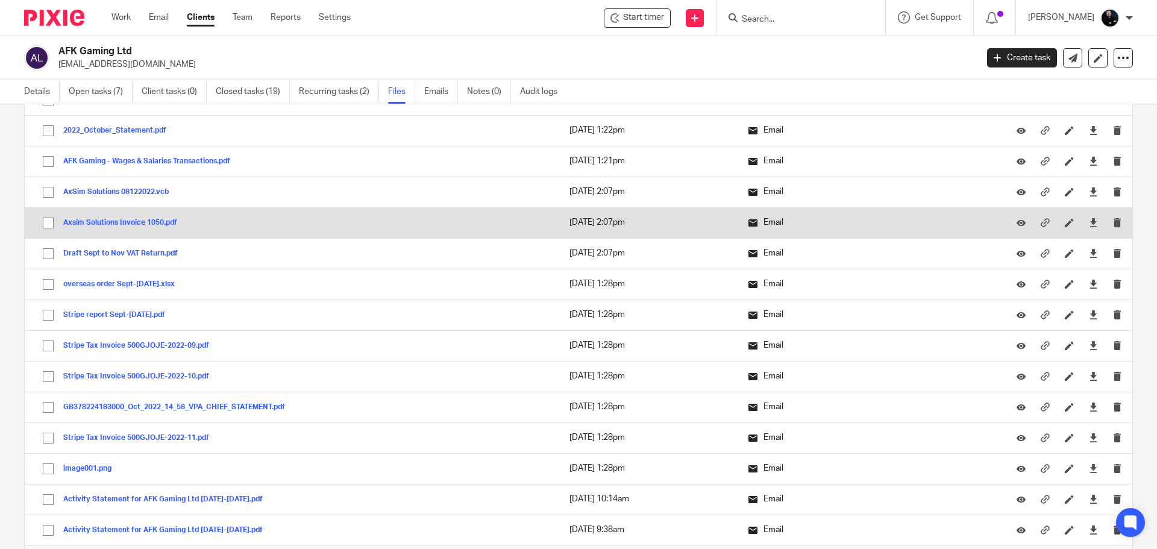
click at [105, 221] on button "Axsim Solutions Invoice 1050.pdf" at bounding box center [124, 223] width 123 height 8
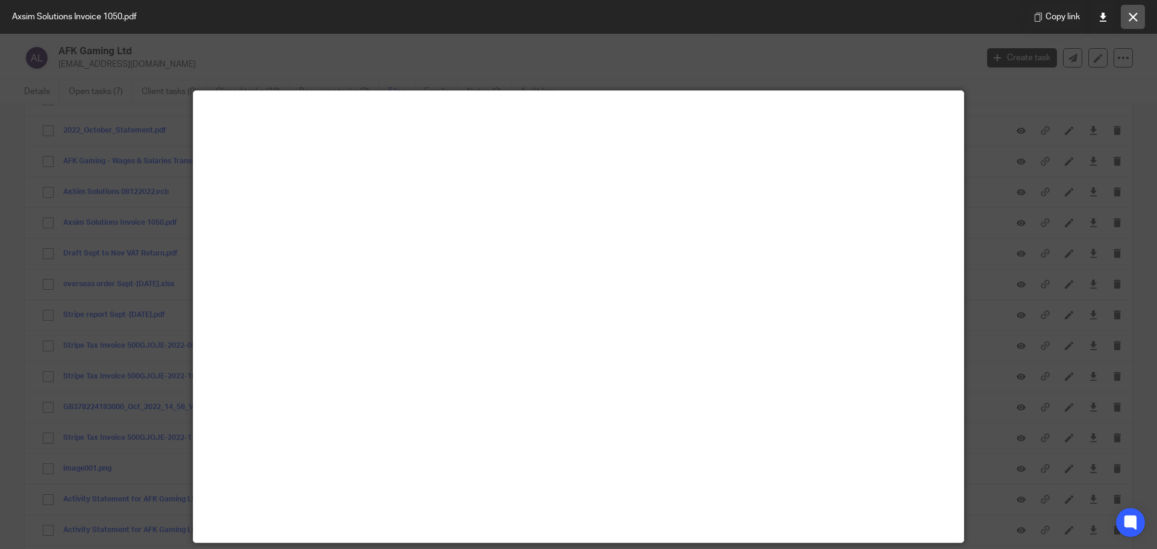
click at [1136, 19] on icon at bounding box center [1132, 17] width 9 height 9
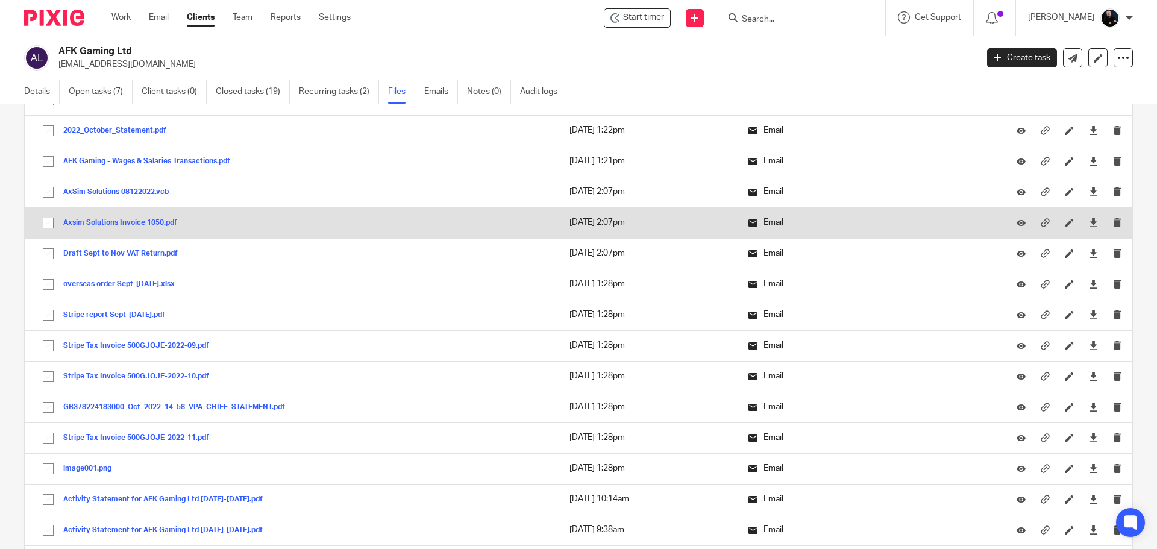
click at [48, 221] on input "checkbox" at bounding box center [48, 222] width 23 height 23
checkbox input "true"
click at [1113, 224] on icon "submit" at bounding box center [1117, 222] width 9 height 9
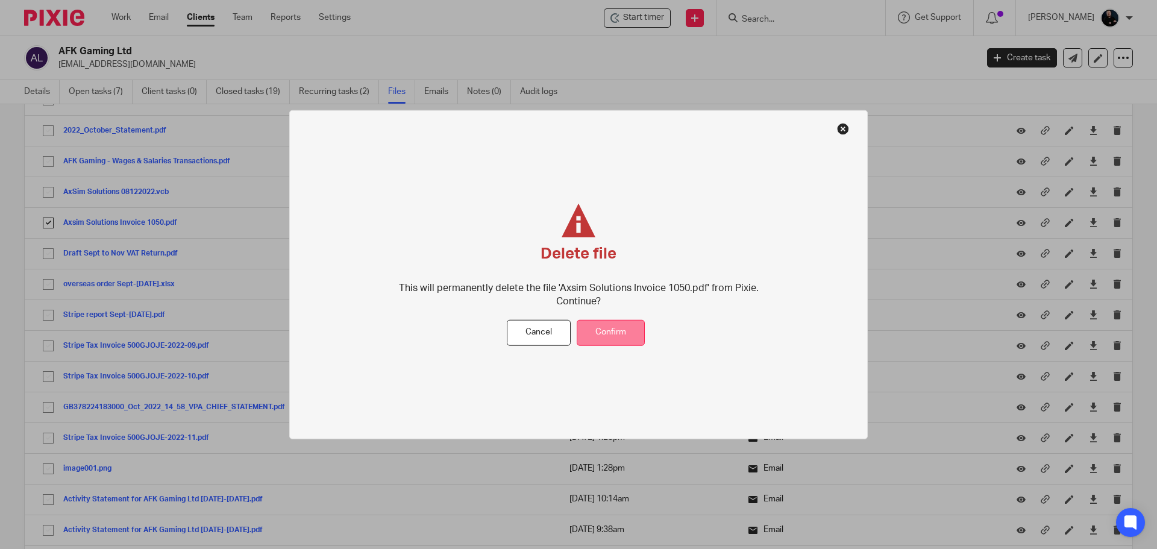
click at [618, 326] on button "Confirm" at bounding box center [611, 333] width 68 height 26
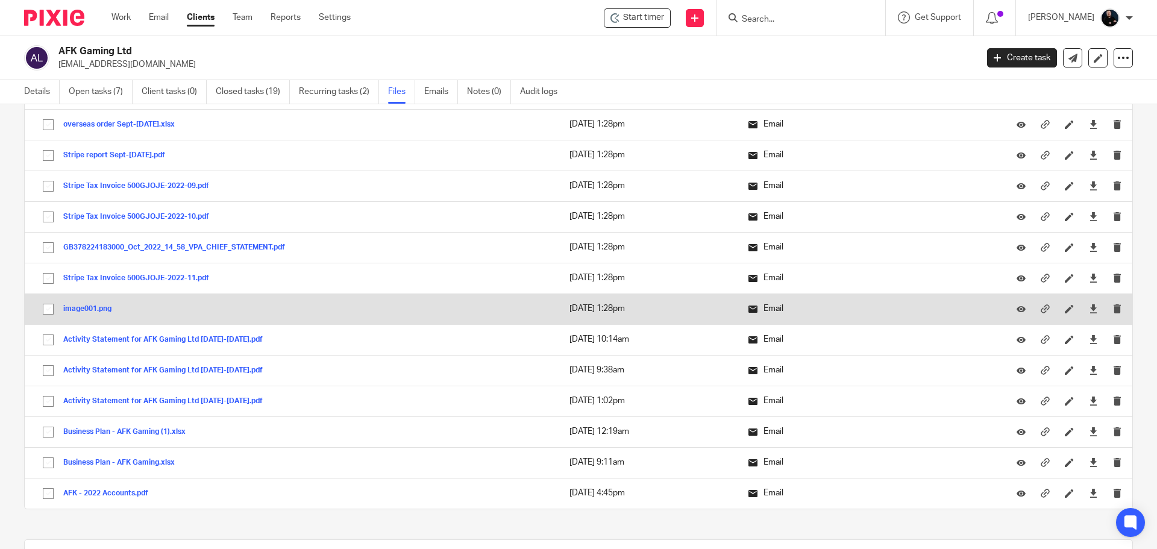
scroll to position [1084, 0]
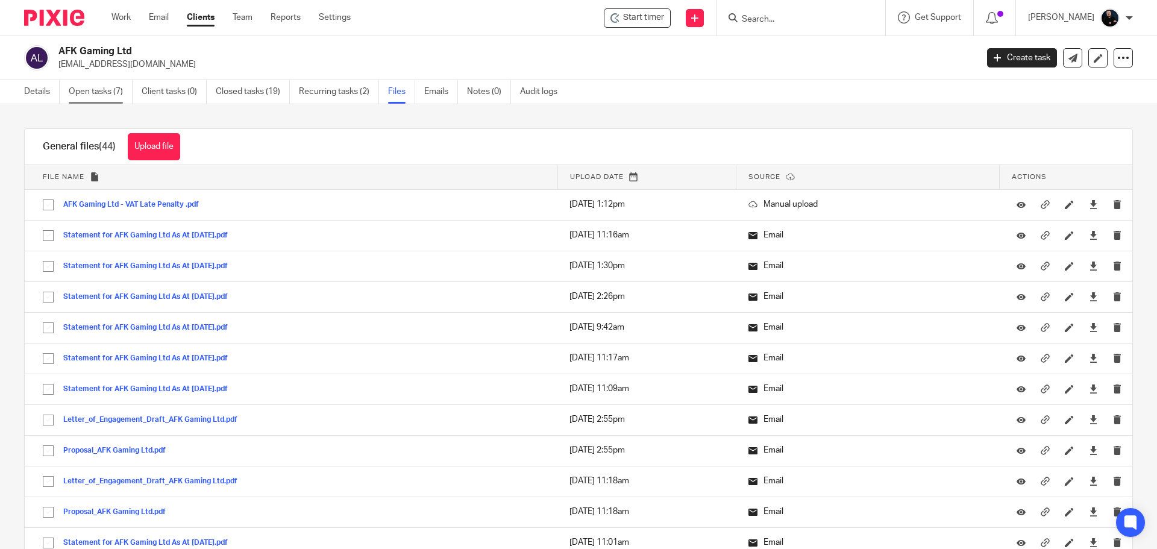
click at [90, 87] on link "Open tasks (7)" at bounding box center [101, 91] width 64 height 23
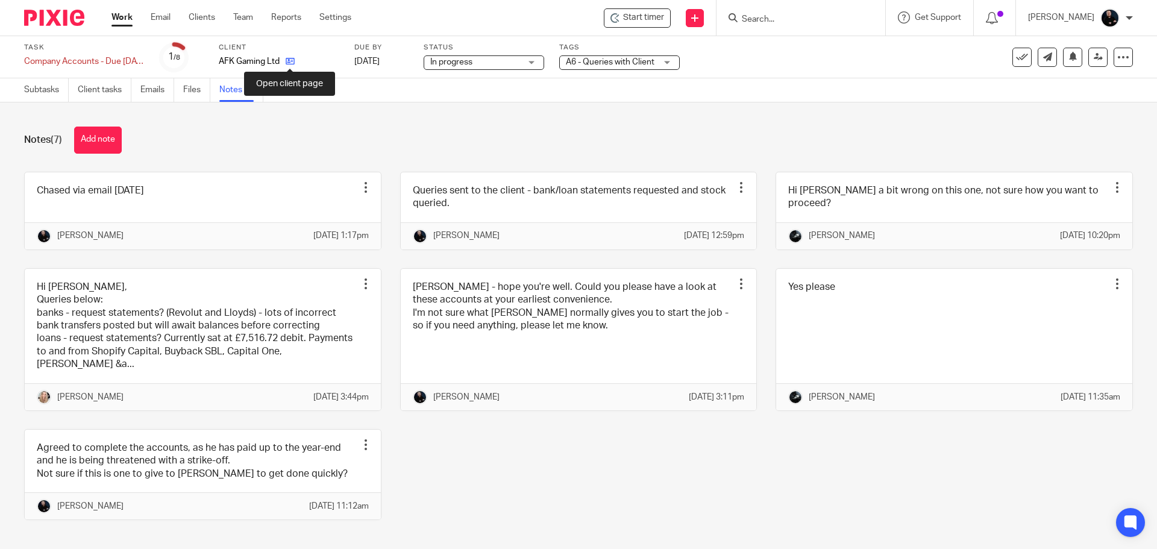
click at [289, 63] on icon at bounding box center [290, 61] width 9 height 9
click at [514, 134] on div "Notes (7) Add note" at bounding box center [578, 140] width 1109 height 27
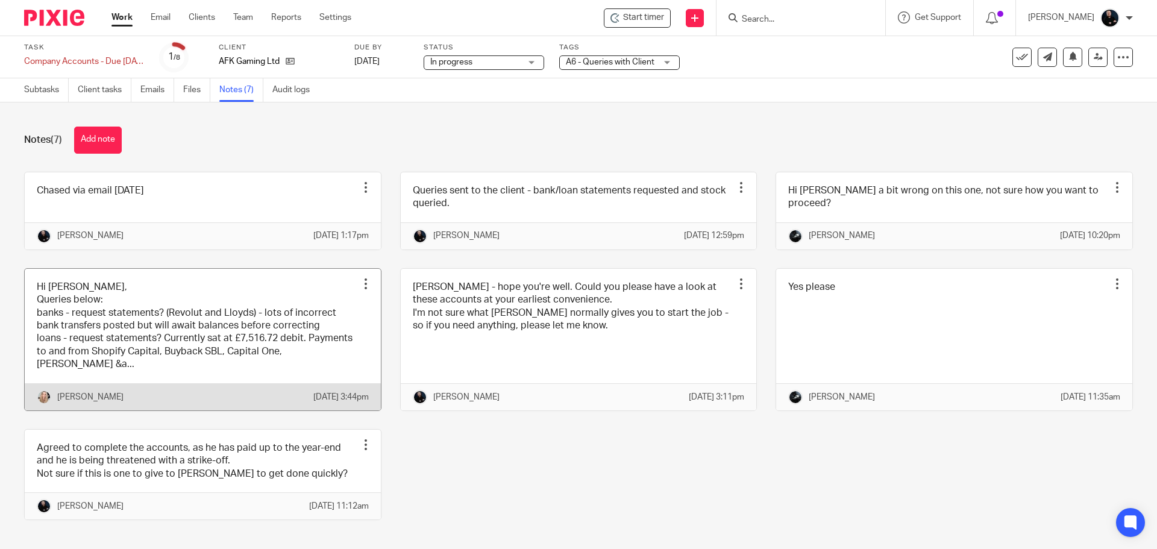
click at [181, 369] on link at bounding box center [203, 340] width 356 height 142
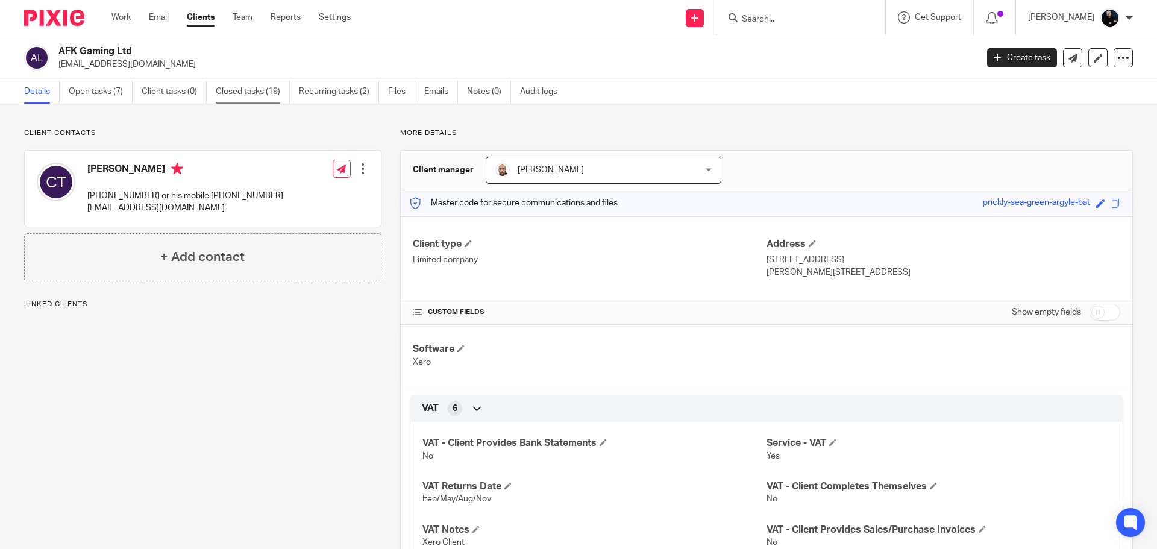
drag, startPoint x: 0, startPoint y: 0, endPoint x: 251, endPoint y: 90, distance: 266.4
click at [251, 90] on link "Closed tasks (19)" at bounding box center [253, 91] width 74 height 23
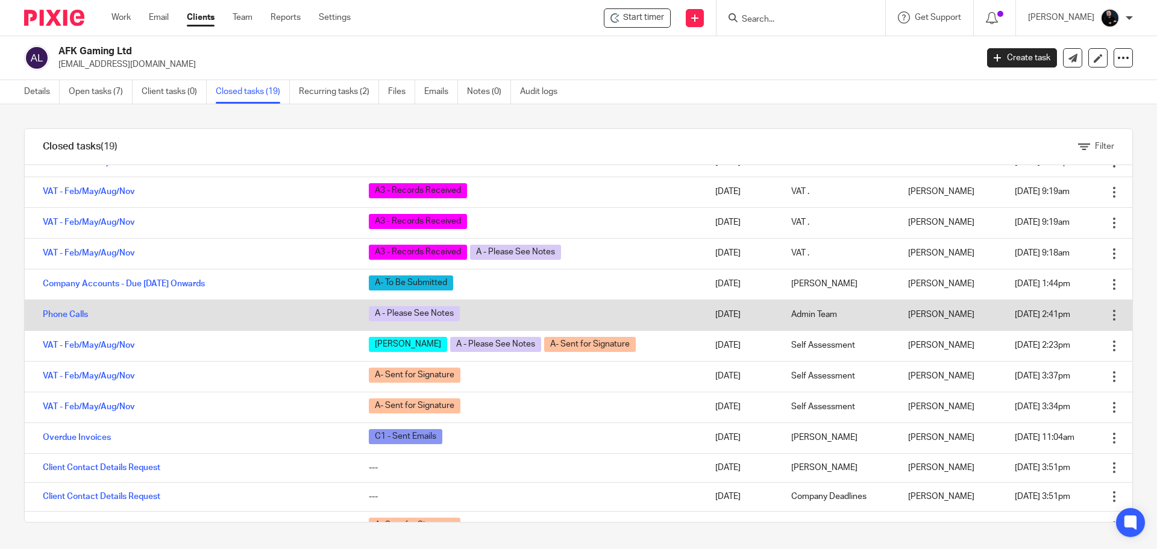
scroll to position [120, 0]
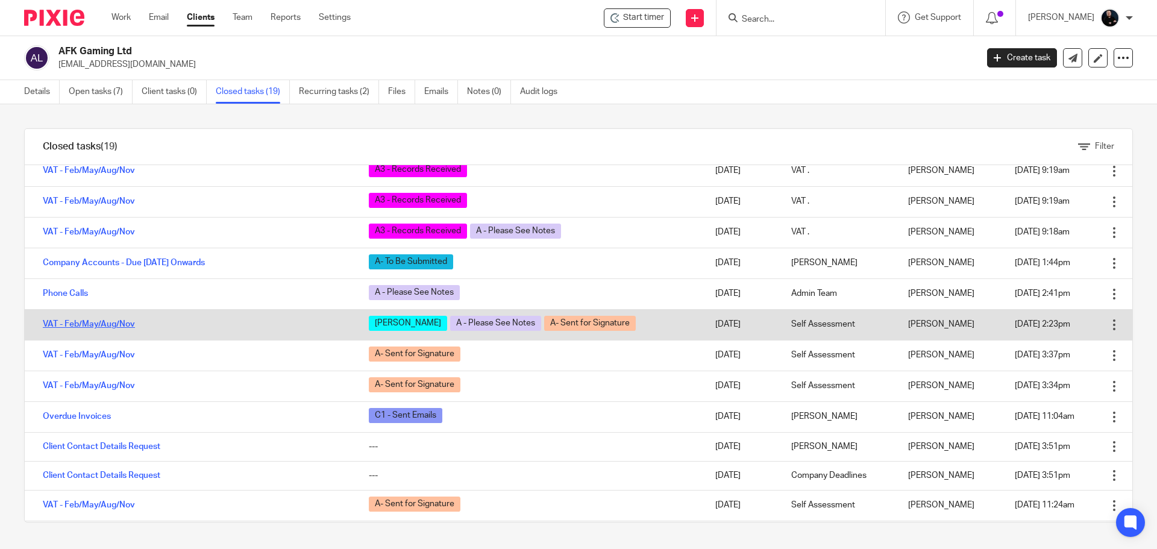
click at [79, 324] on link "VAT - Feb/May/Aug/Nov" at bounding box center [89, 324] width 92 height 8
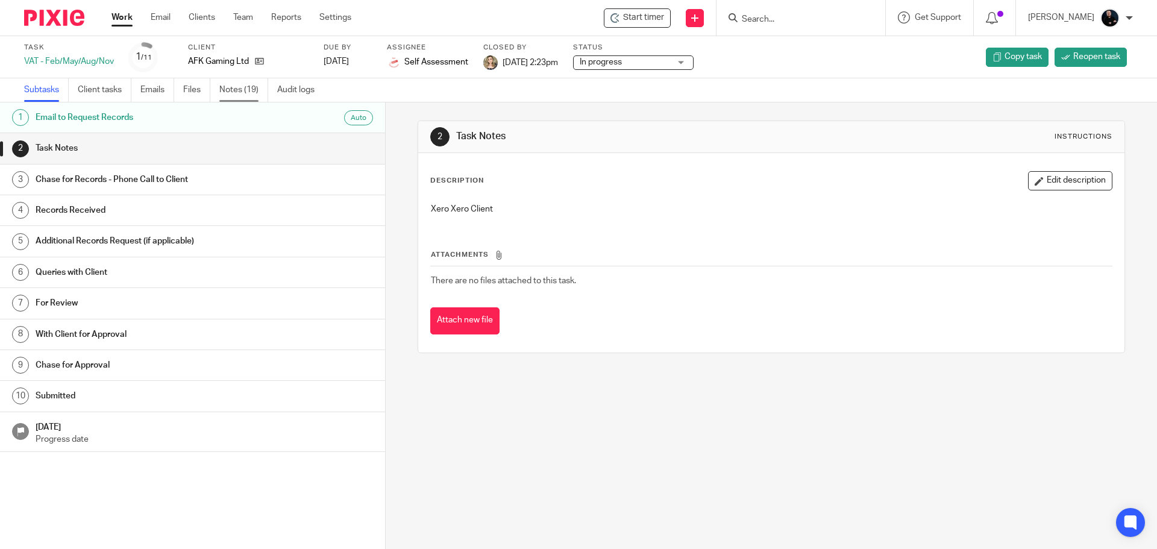
click at [233, 90] on link "Notes (19)" at bounding box center [243, 89] width 49 height 23
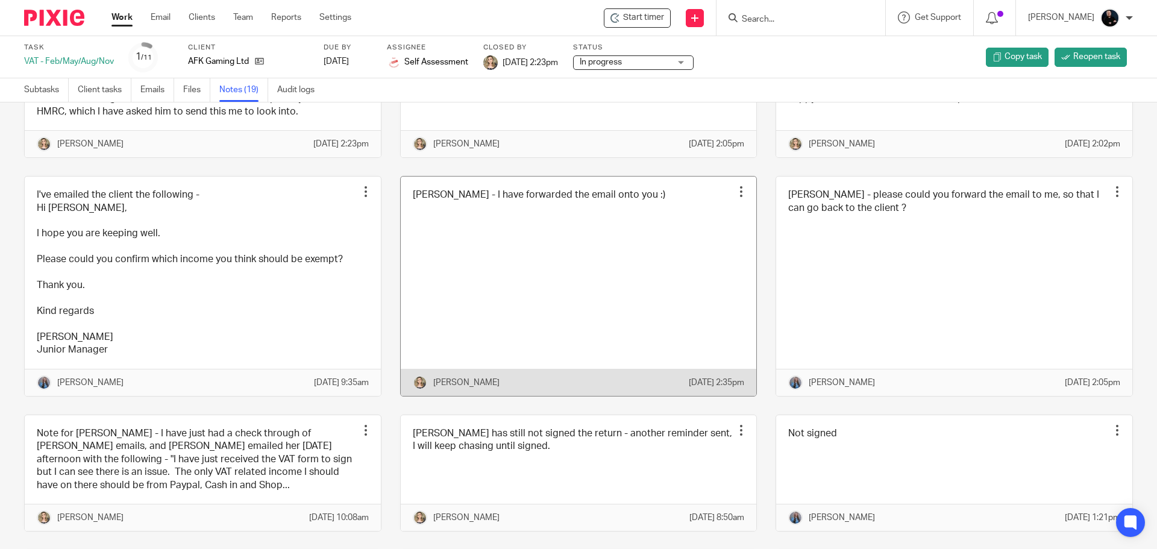
scroll to position [120, 0]
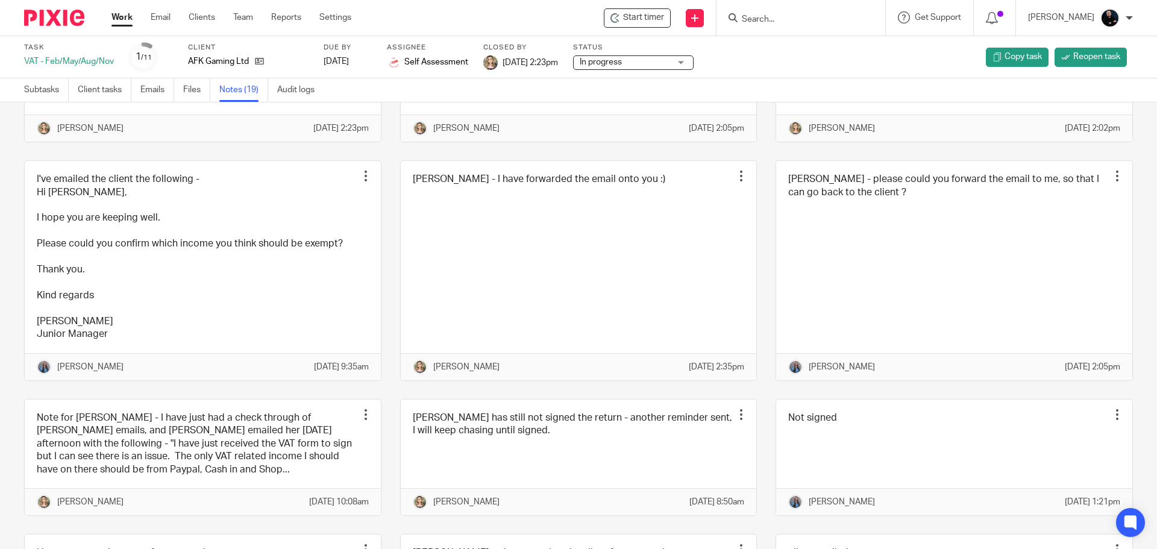
click at [757, 261] on div "[PERSON_NAME] - please could you forward the email to me, so that I can go back…" at bounding box center [945, 270] width 376 height 221
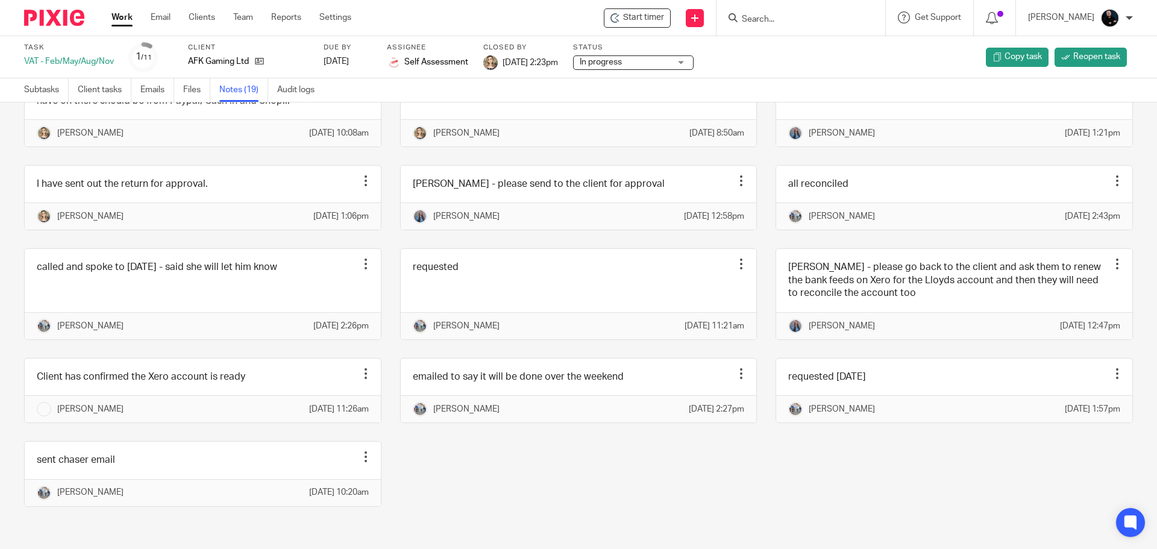
scroll to position [580, 0]
click at [757, 266] on div "[PERSON_NAME] - please go back to the client and ask them to renew the bank fee…" at bounding box center [945, 293] width 376 height 91
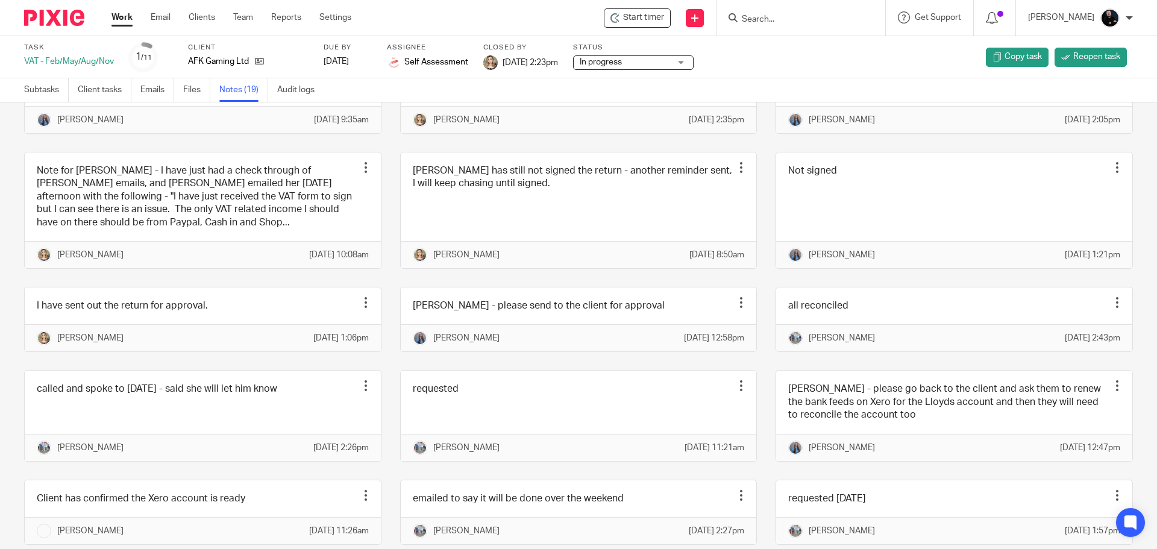
scroll to position [339, 0]
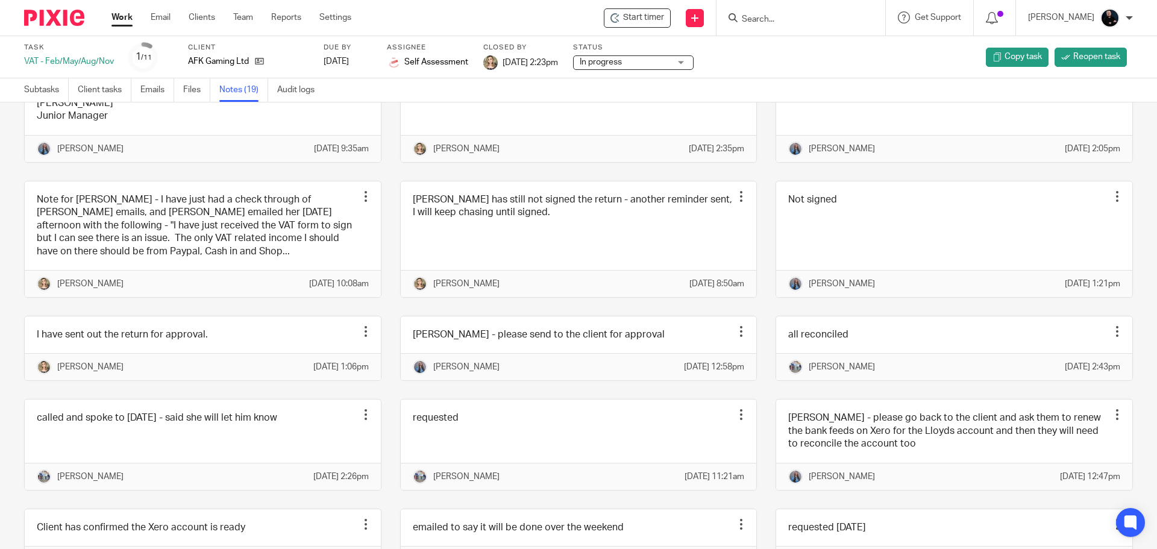
click at [757, 298] on div "Not signed Edit note Delete note [PERSON_NAME] [DATE] 1:21pm" at bounding box center [945, 239] width 376 height 117
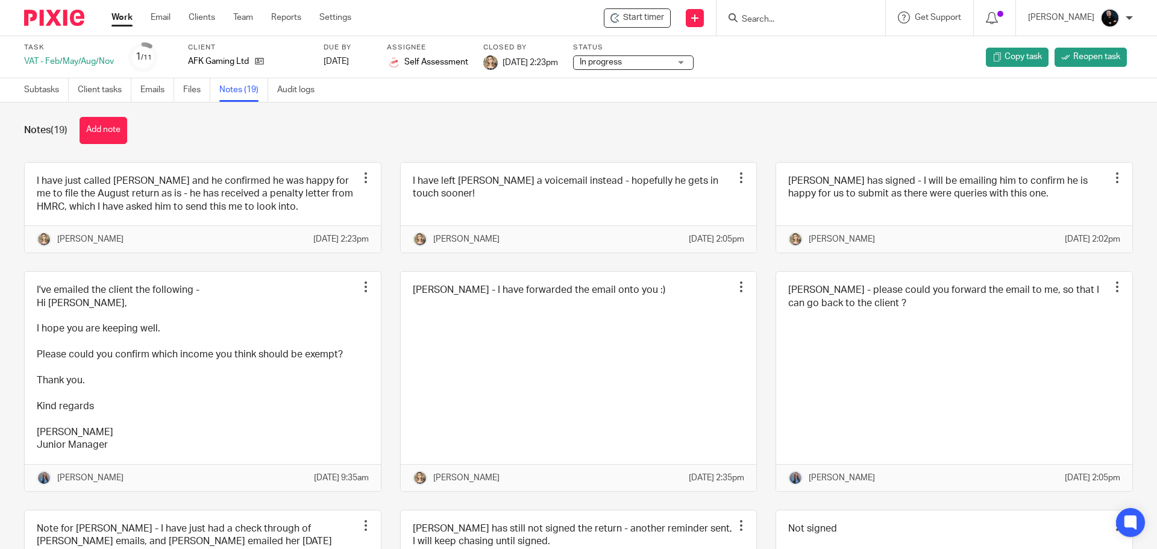
scroll to position [0, 0]
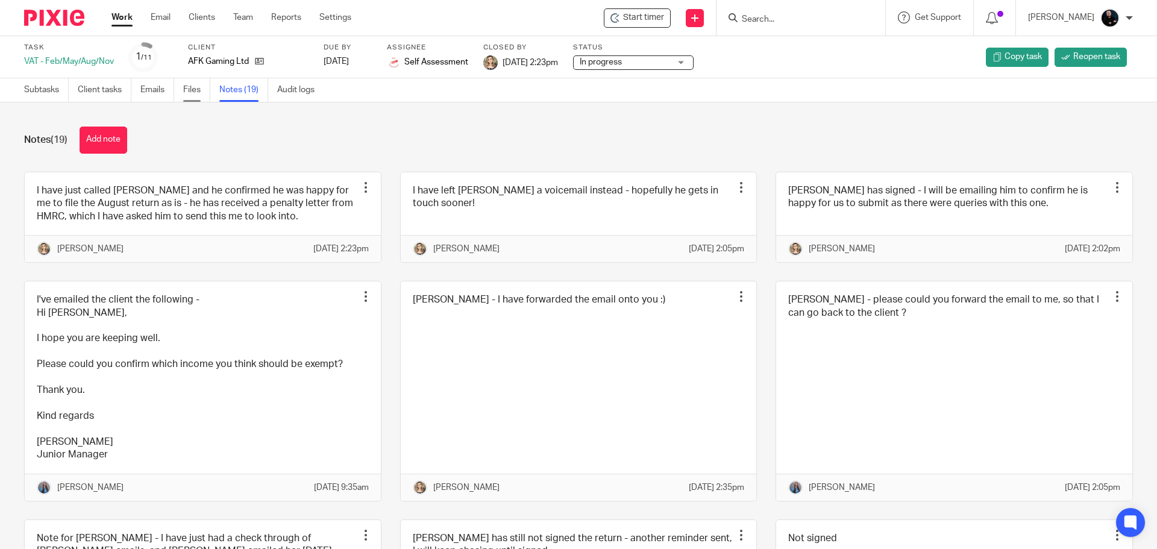
click at [198, 90] on link "Files" at bounding box center [196, 89] width 27 height 23
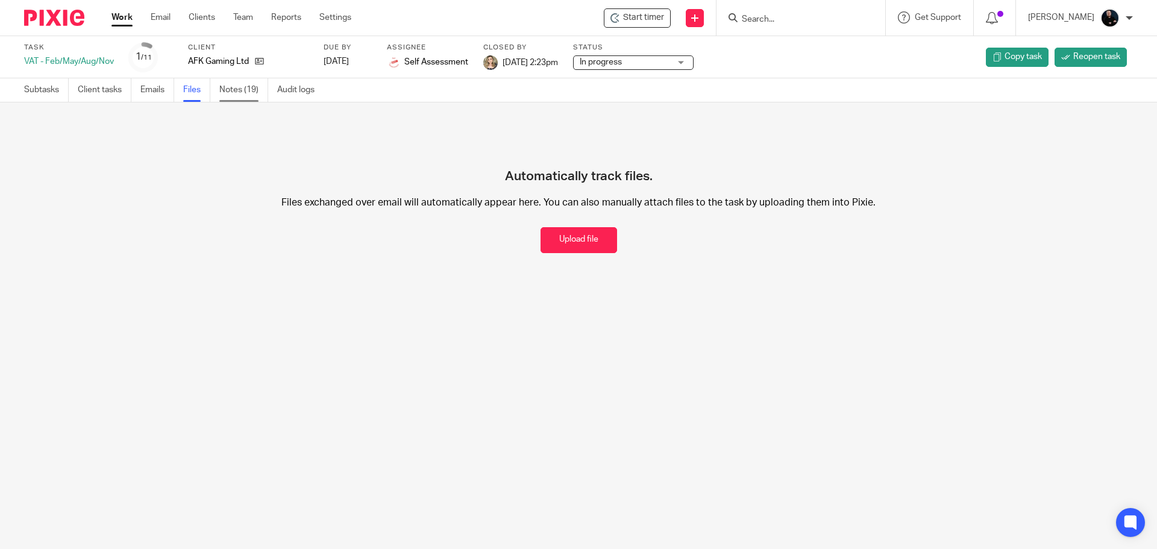
click at [230, 91] on link "Notes (19)" at bounding box center [243, 89] width 49 height 23
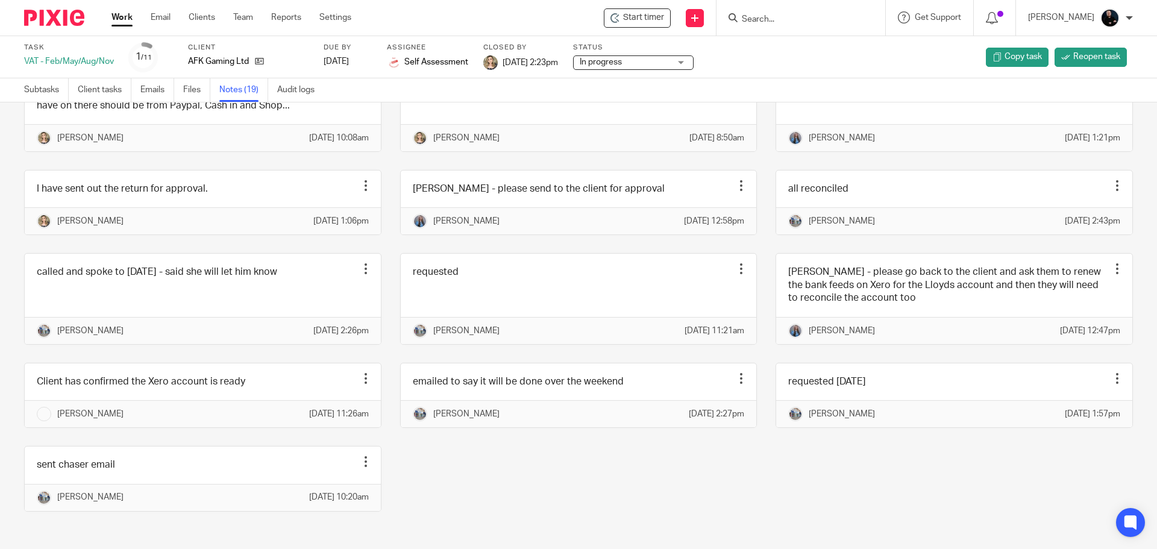
scroll to position [422, 0]
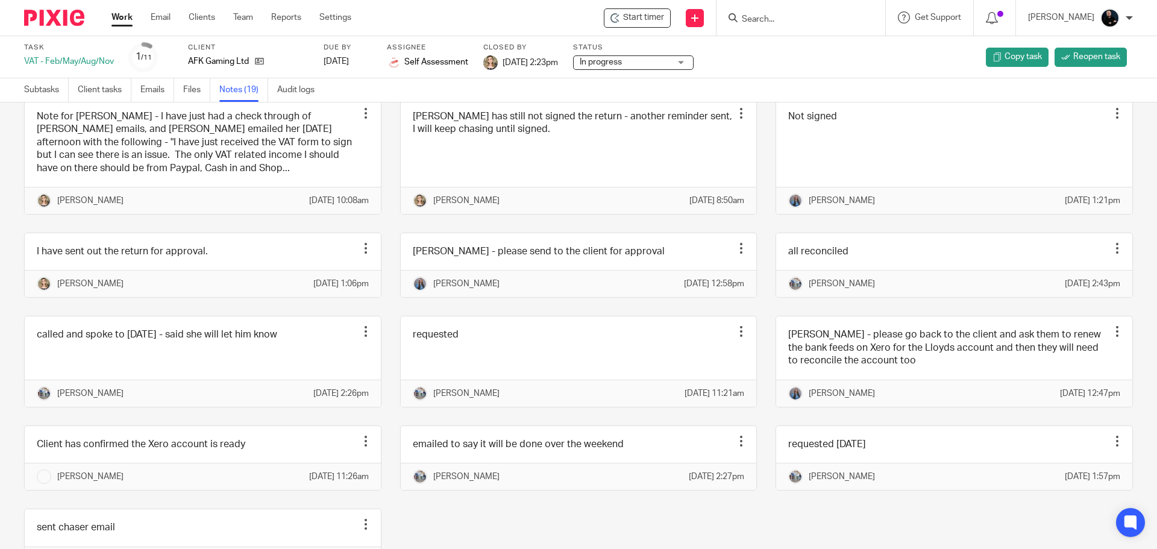
click at [387, 263] on div "I have just called Chris and he confirmed he was happy for me to file the Augus…" at bounding box center [568, 171] width 1127 height 842
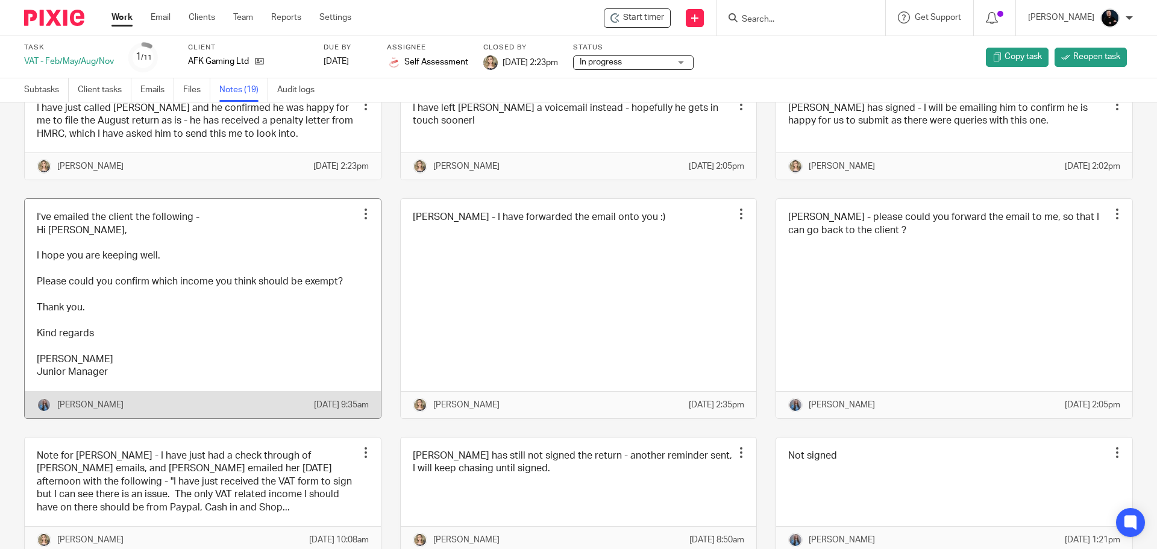
scroll to position [0, 0]
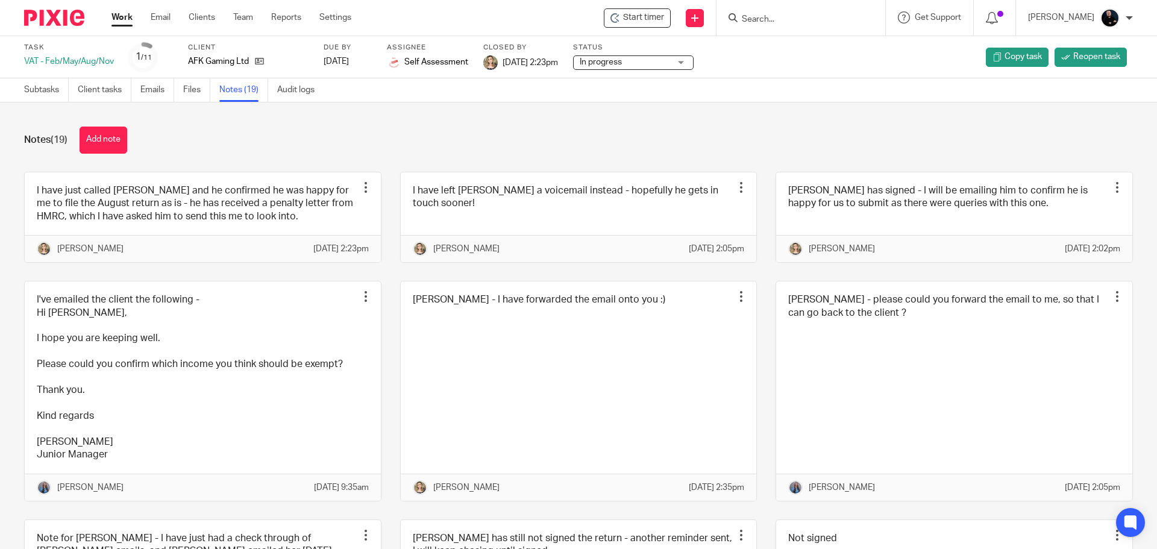
click at [757, 263] on div "Chris has signed - I will be emailing him to confirm he is happy for us to subm…" at bounding box center [945, 217] width 376 height 91
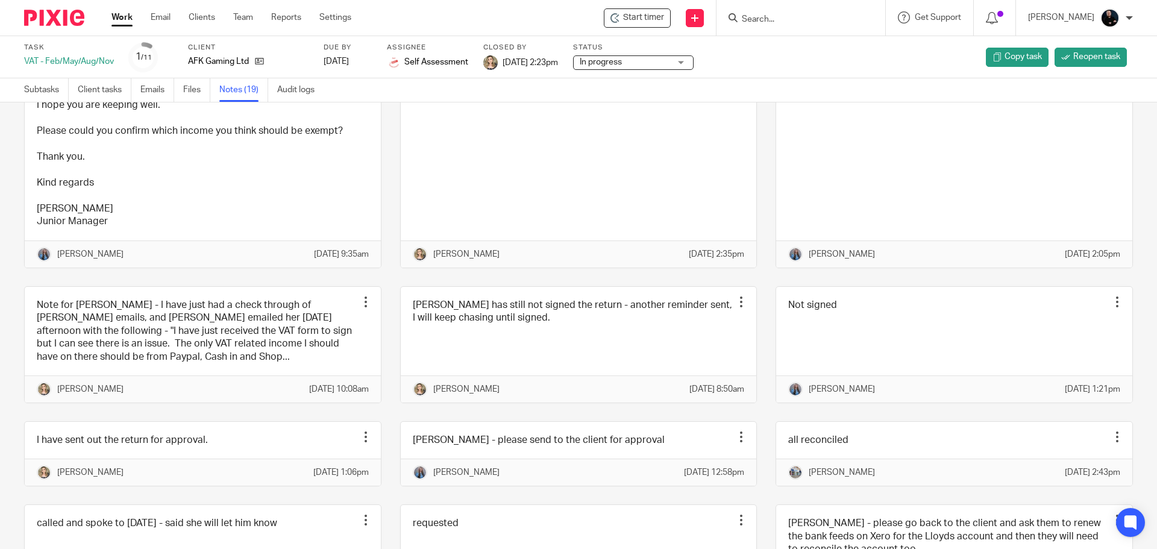
scroll to position [361, 0]
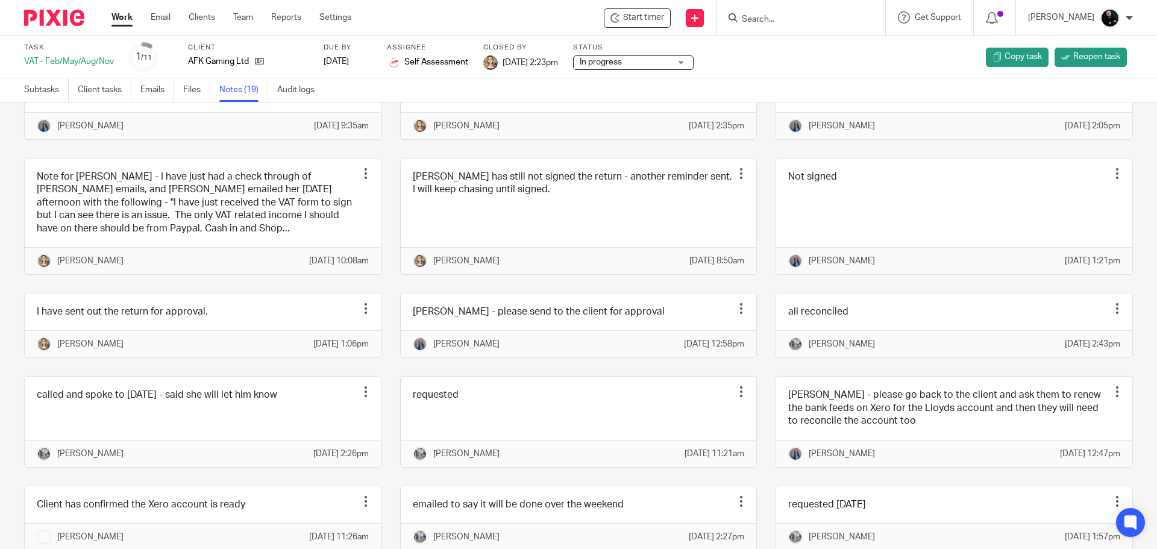
click at [748, 178] on div "I have just called Chris and he confirmed he was happy for me to file the Augus…" at bounding box center [568, 231] width 1127 height 842
click at [754, 175] on div "I have just called Chris and he confirmed he was happy for me to file the Augus…" at bounding box center [568, 231] width 1127 height 842
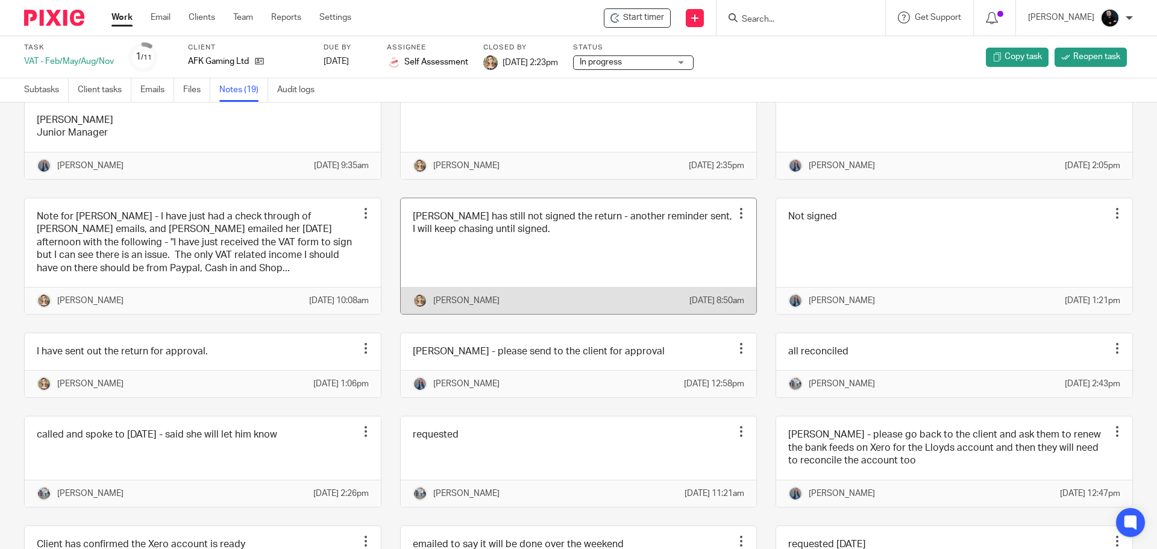
scroll to position [60, 0]
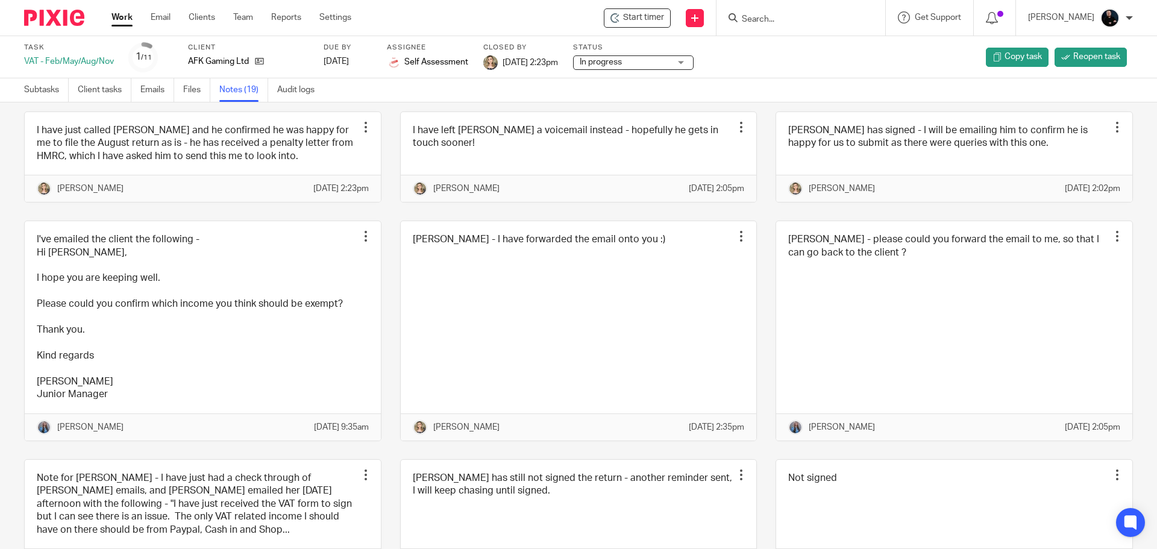
click at [749, 223] on div "I have just called Chris and he confirmed he was happy for me to file the Augus…" at bounding box center [568, 532] width 1127 height 842
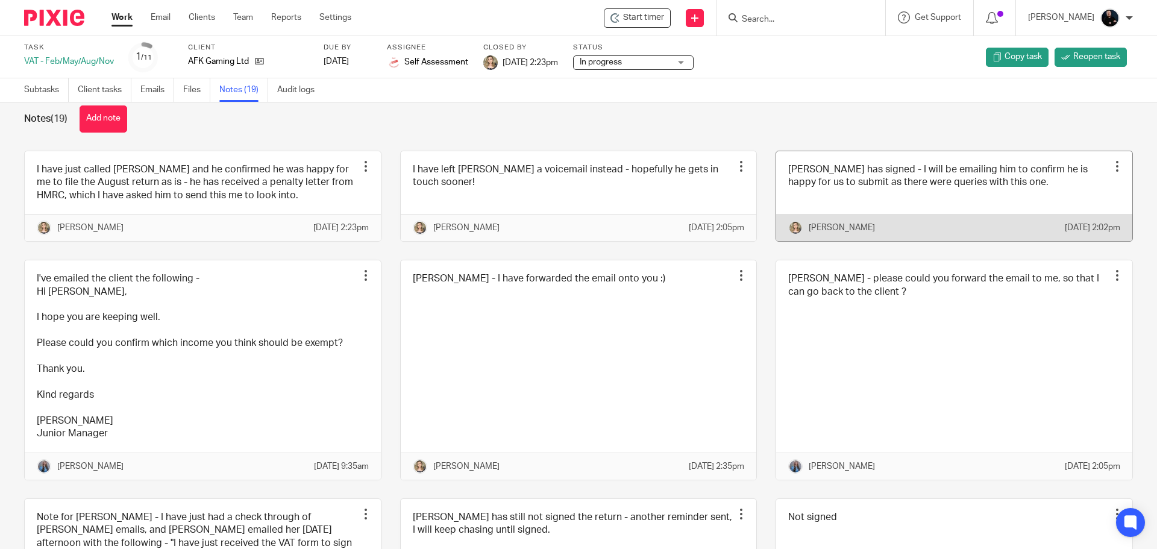
scroll to position [0, 0]
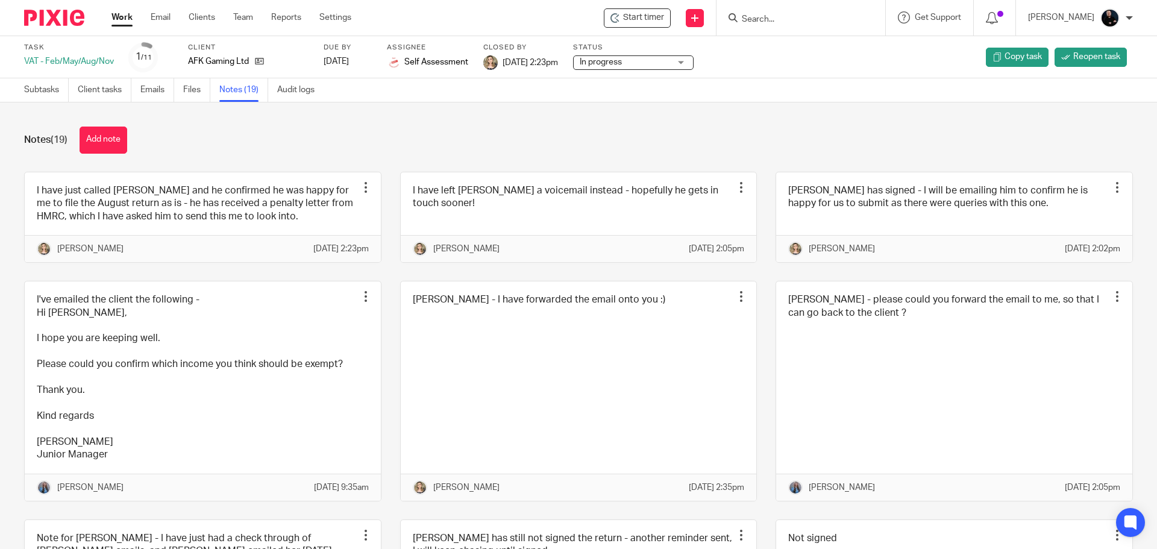
click at [757, 208] on div "Chris has signed - I will be emailing him to confirm he is happy for us to subm…" at bounding box center [945, 217] width 376 height 91
click at [759, 145] on div "Notes (19) Add note" at bounding box center [578, 140] width 1109 height 27
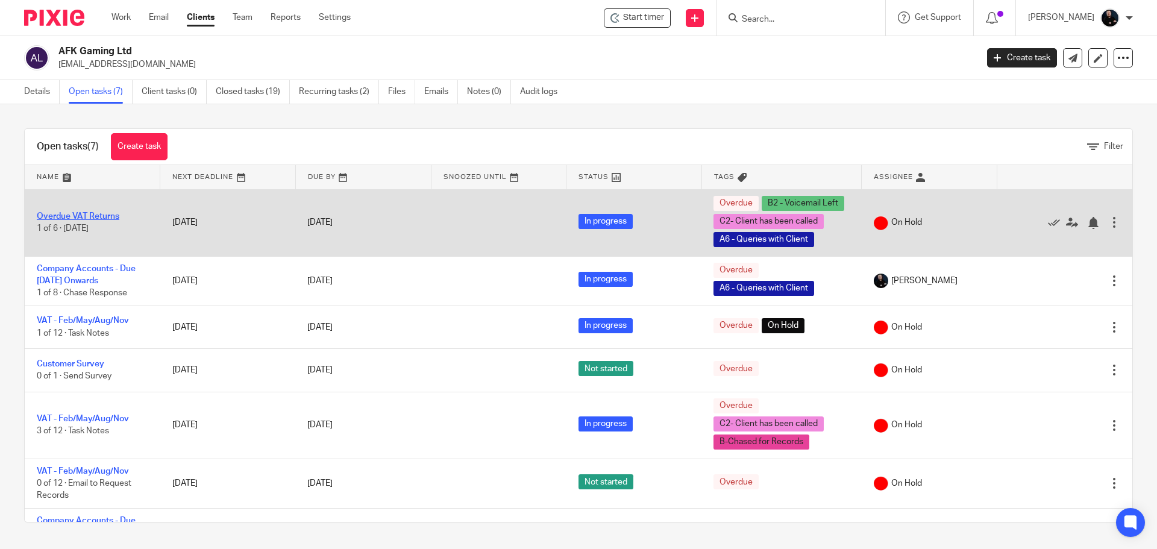
click at [66, 216] on link "Overdue VAT Returns" at bounding box center [78, 216] width 83 height 8
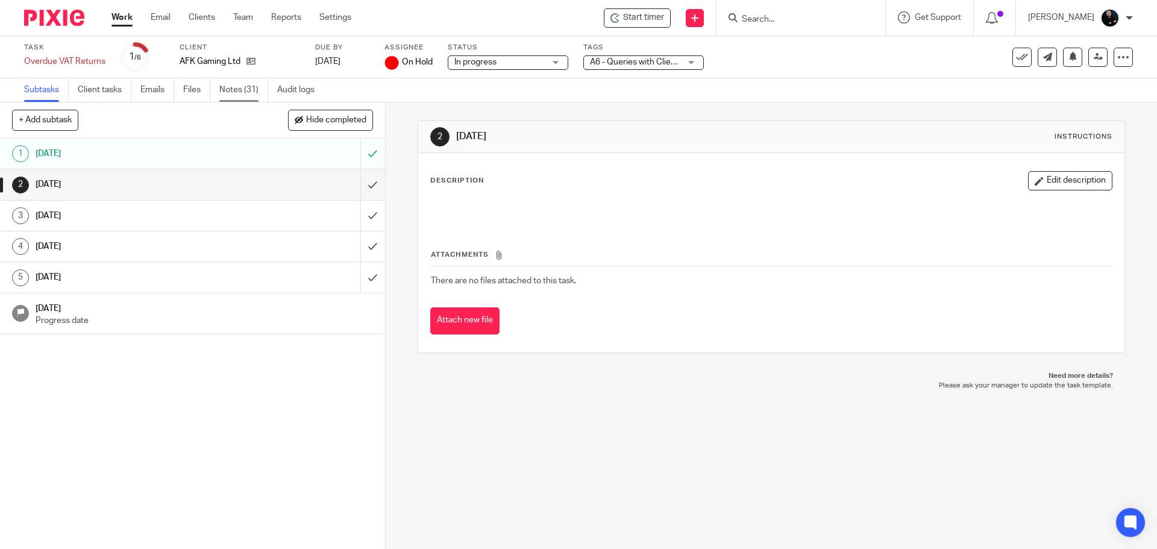
click at [240, 90] on link "Notes (31)" at bounding box center [243, 89] width 49 height 23
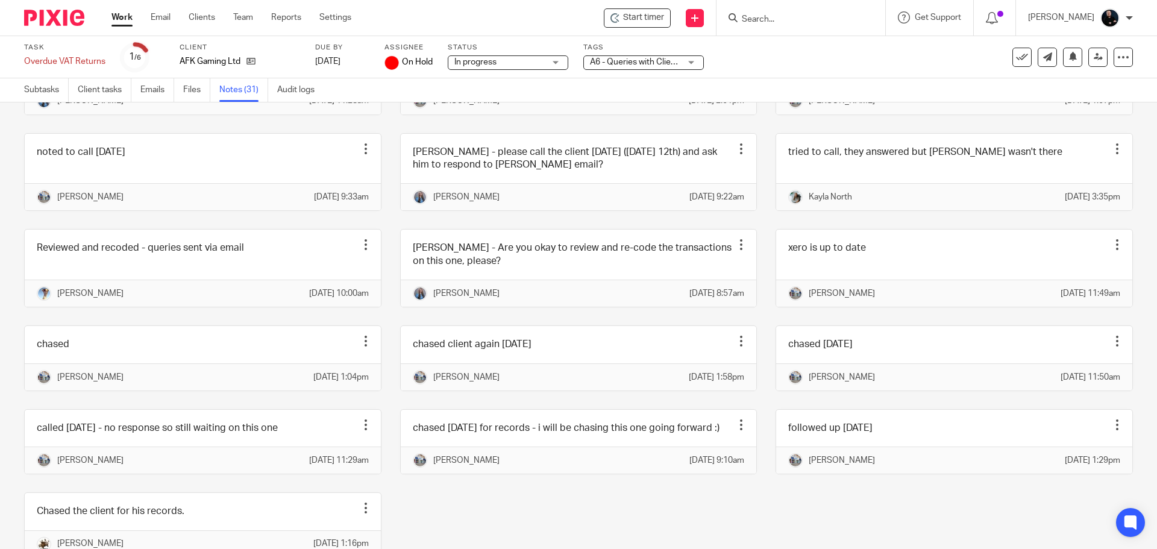
scroll to position [926, 0]
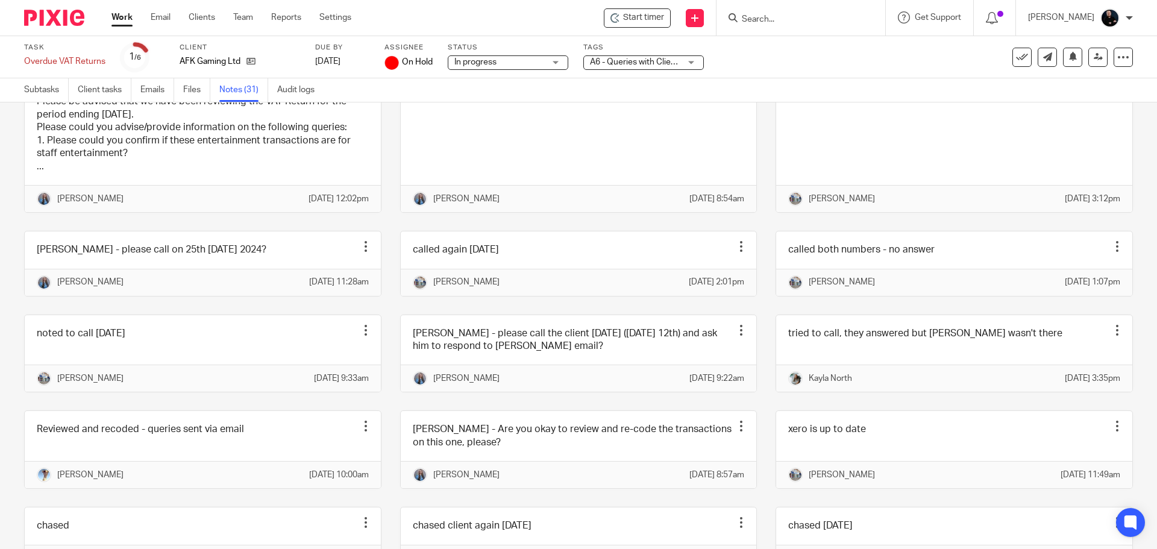
scroll to position [685, 0]
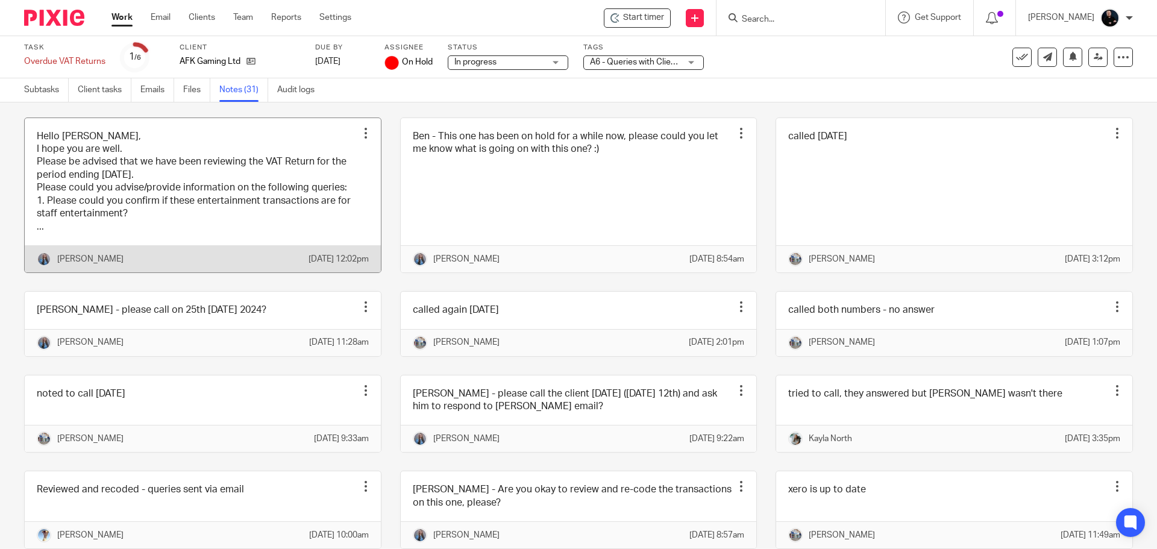
click at [117, 264] on link at bounding box center [203, 195] width 356 height 155
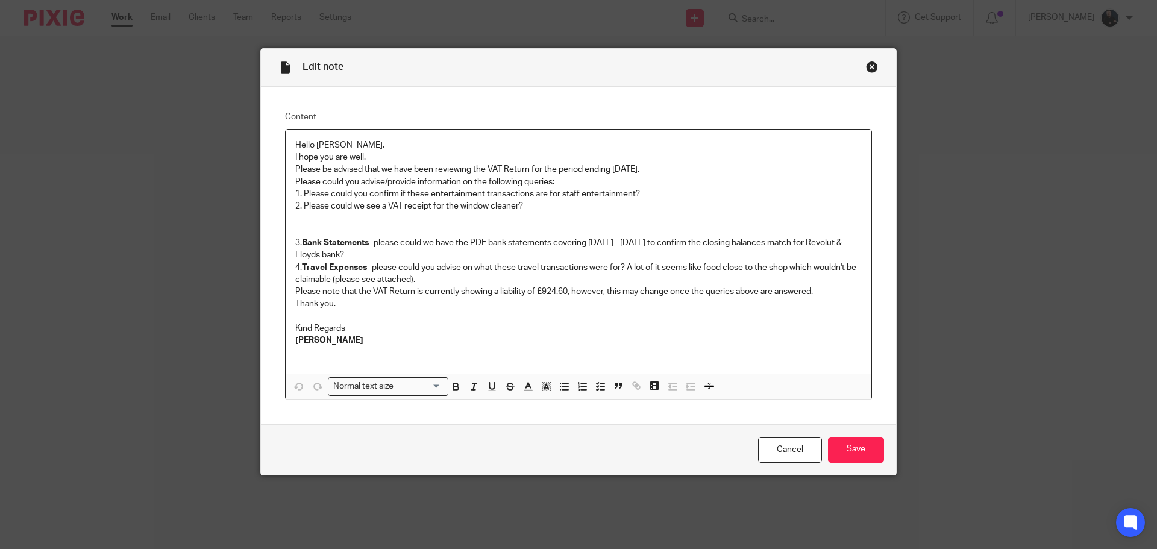
click at [870, 69] on div "Close this dialog window" at bounding box center [872, 67] width 12 height 12
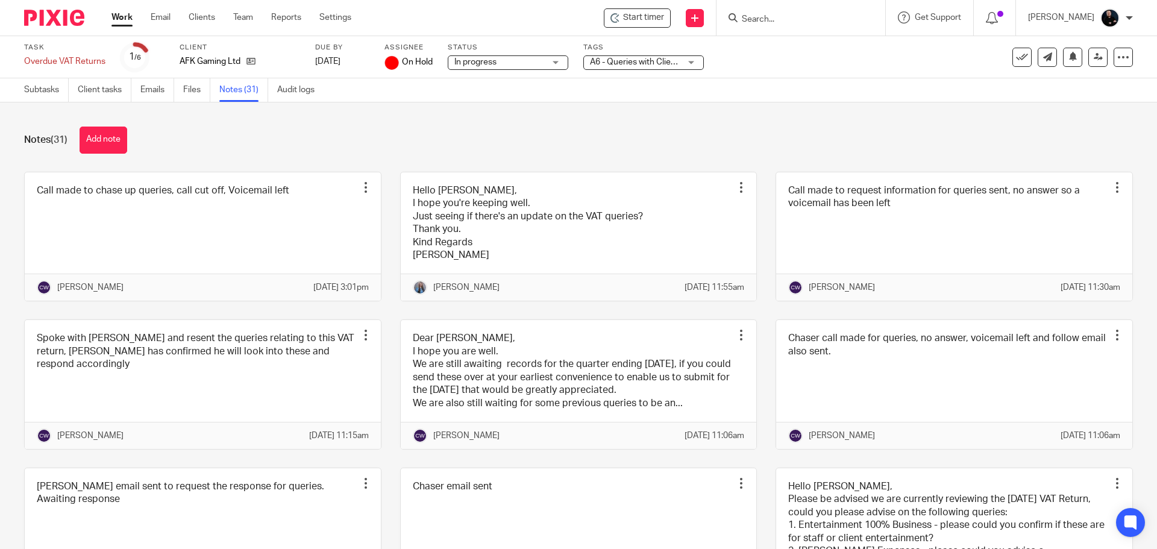
click at [199, 94] on link "Files" at bounding box center [196, 89] width 27 height 23
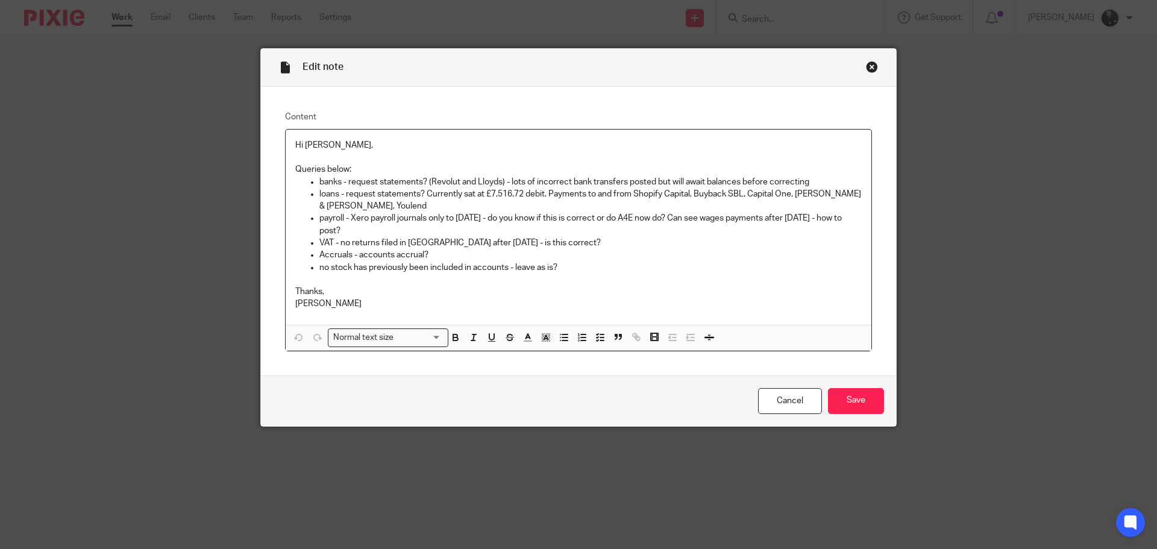
click at [869, 64] on div "Close this dialog window" at bounding box center [872, 67] width 12 height 12
